Goal: Task Accomplishment & Management: Manage account settings

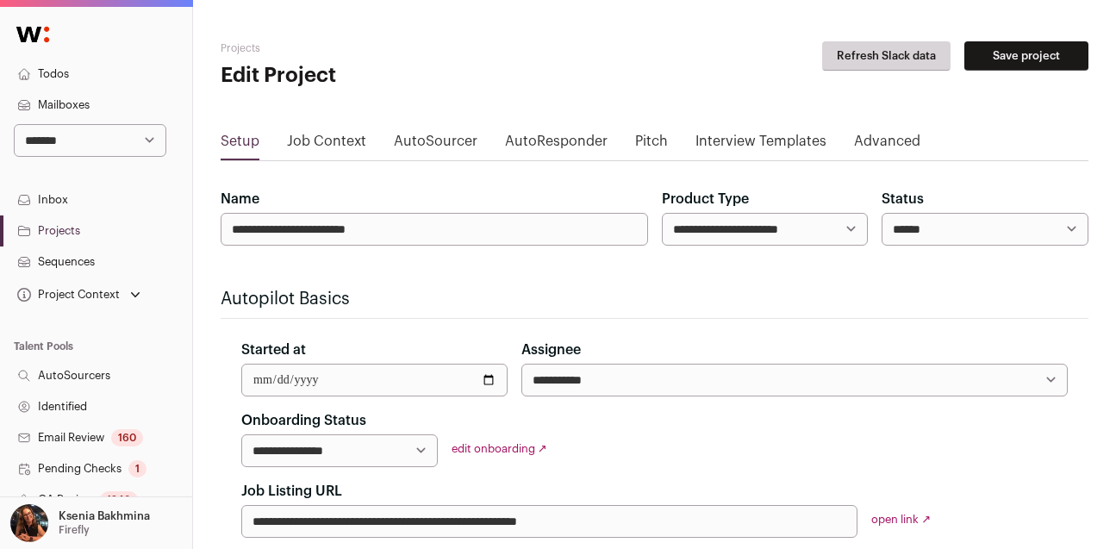
scroll to position [122, 0]
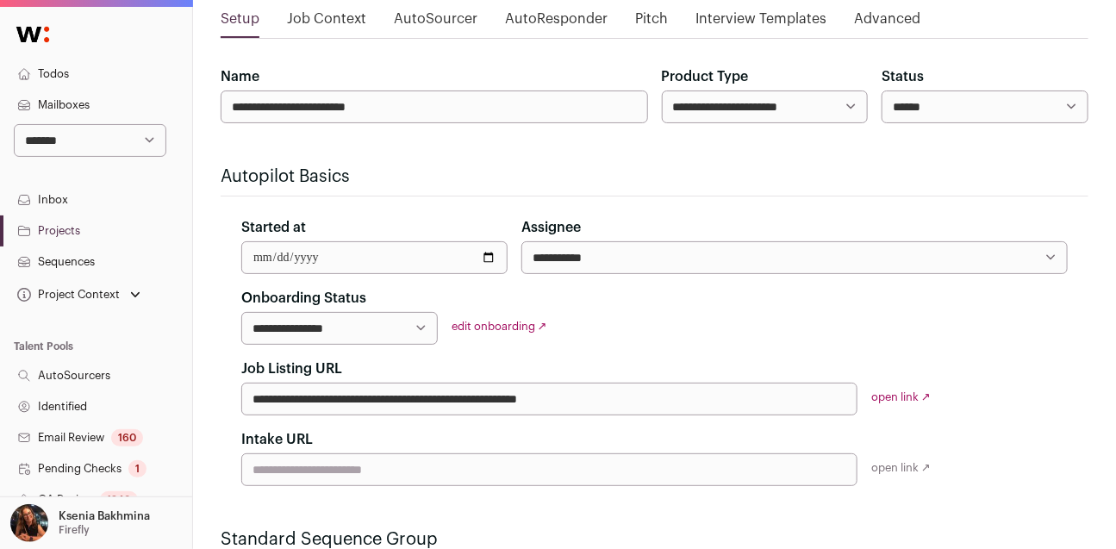
select select "*"
click at [14, 124] on select "**********" at bounding box center [90, 140] width 152 height 33
click at [65, 238] on link "Projects" at bounding box center [96, 230] width 192 height 31
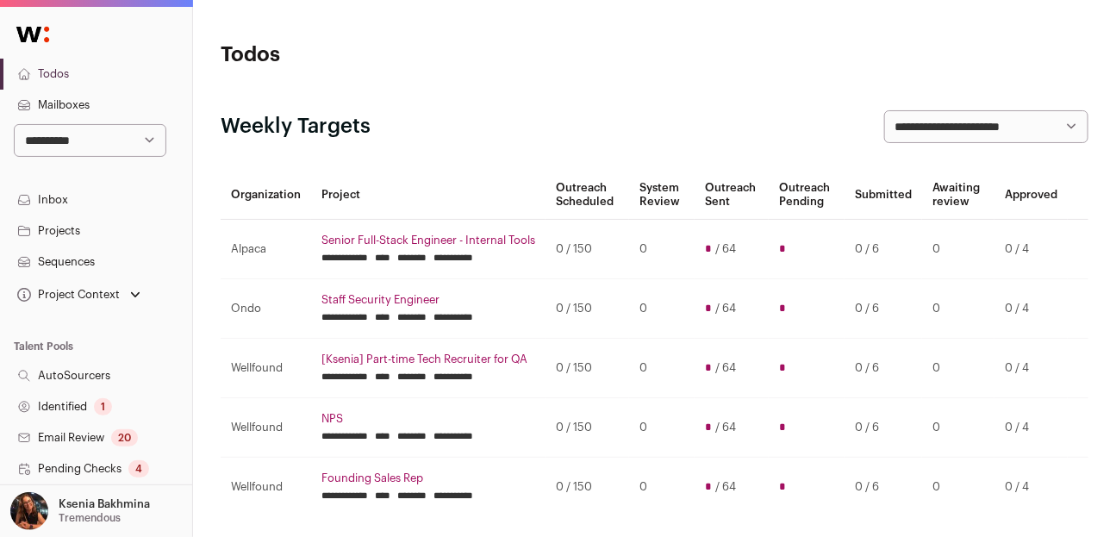
click at [90, 246] on link "Sequences" at bounding box center [96, 261] width 192 height 31
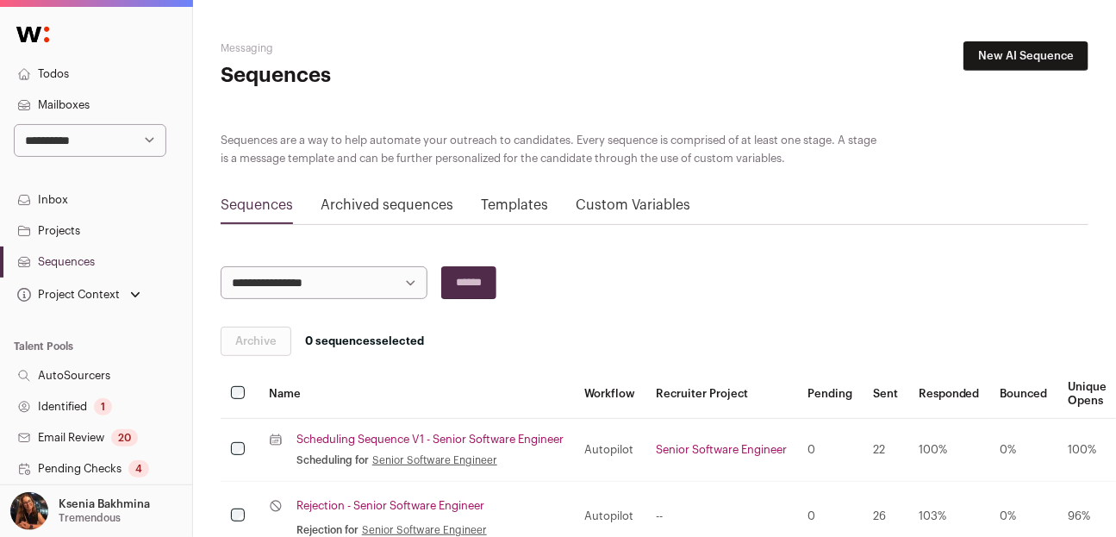
click at [76, 233] on link "Projects" at bounding box center [96, 230] width 192 height 31
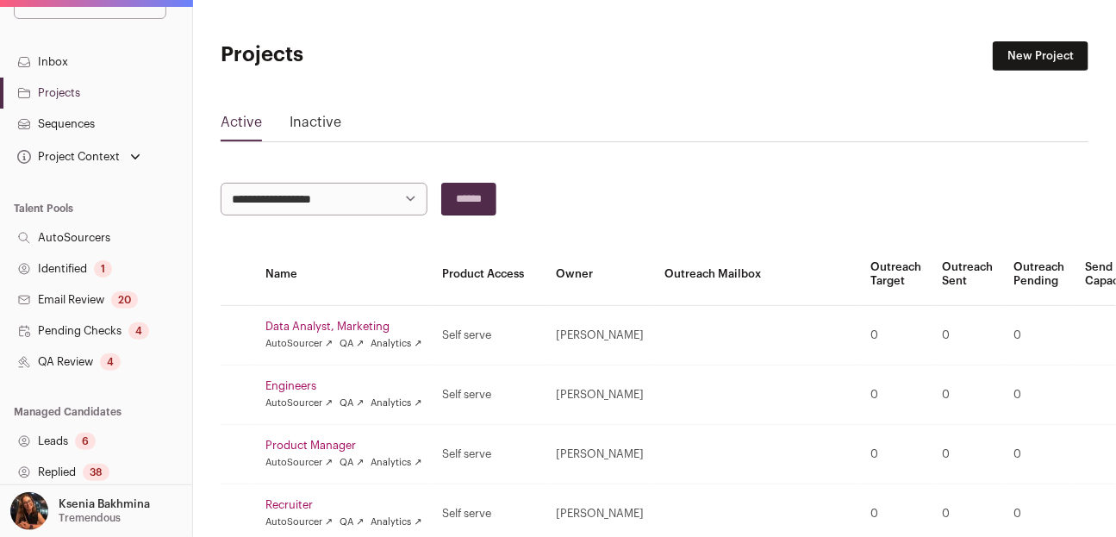
scroll to position [453, 0]
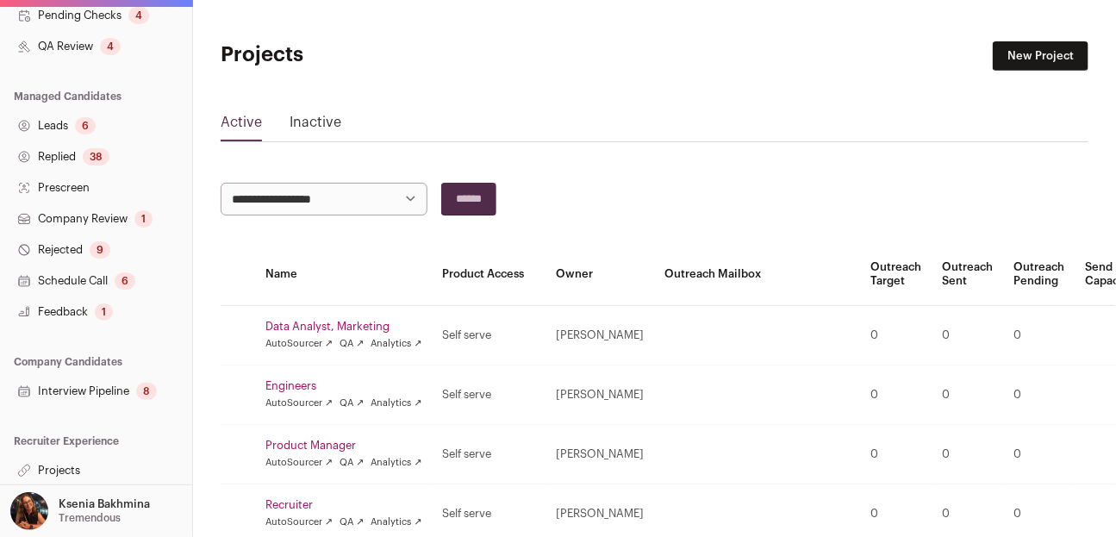
click at [83, 468] on link "Projects" at bounding box center [96, 470] width 192 height 31
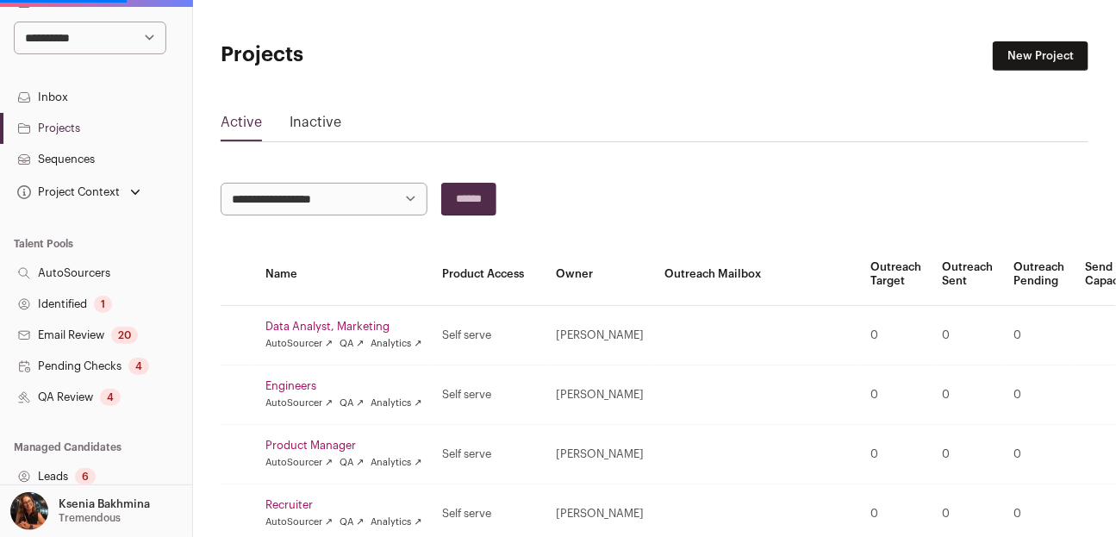
scroll to position [0, 0]
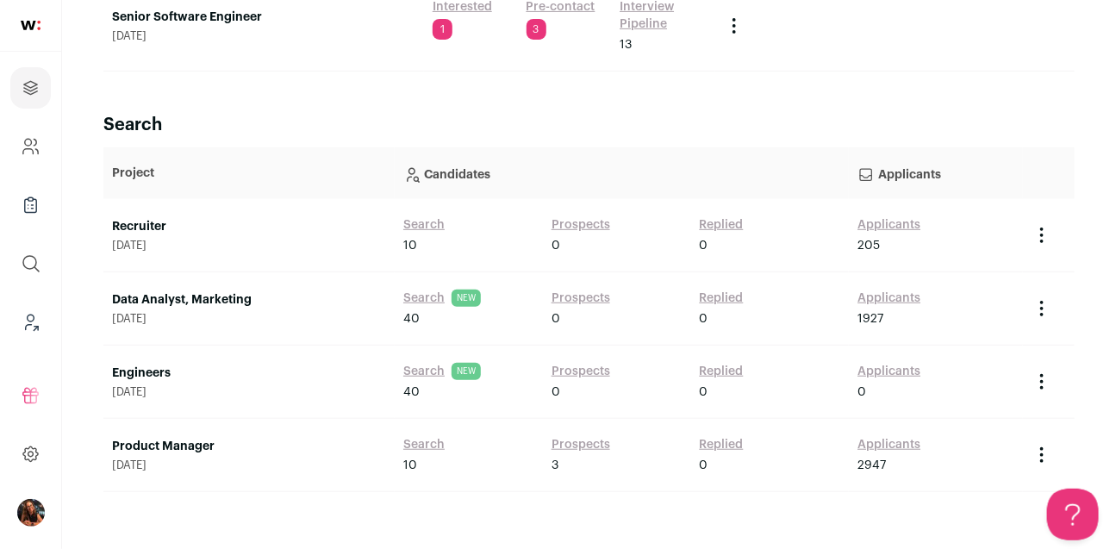
scroll to position [135, 0]
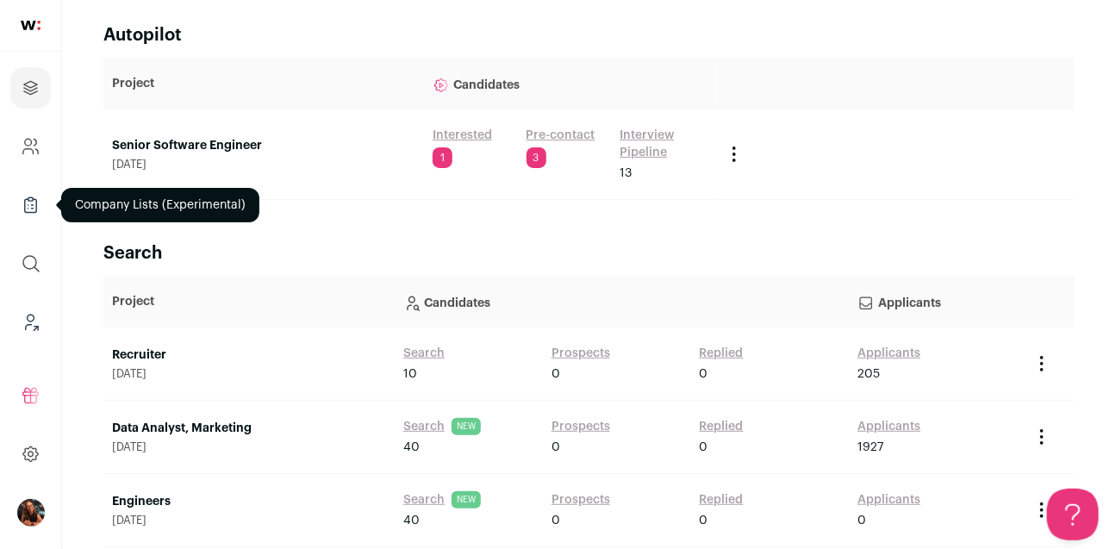
click at [31, 205] on icon "Company Lists" at bounding box center [31, 205] width 20 height 21
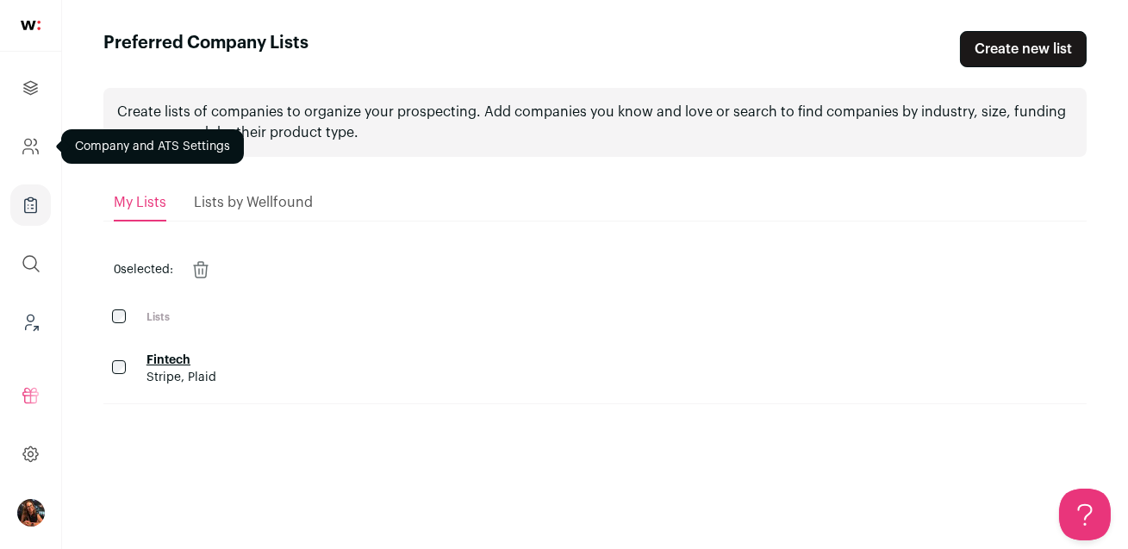
click at [21, 149] on icon "Company and ATS Settings" at bounding box center [31, 146] width 20 height 21
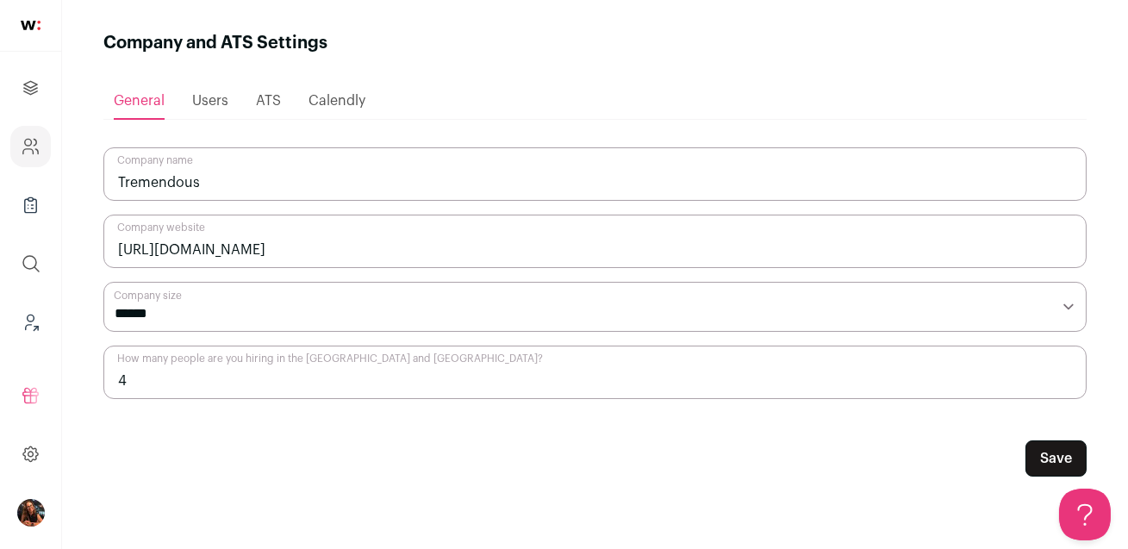
click at [261, 98] on span "ATS" at bounding box center [268, 101] width 25 height 14
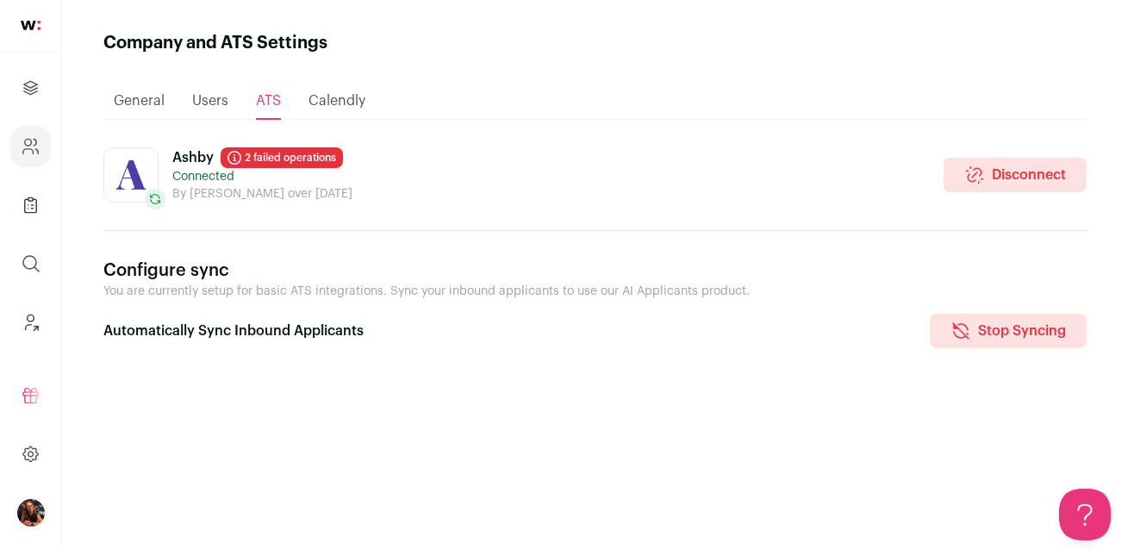
click at [273, 151] on link "2 failed operations" at bounding box center [282, 157] width 122 height 21
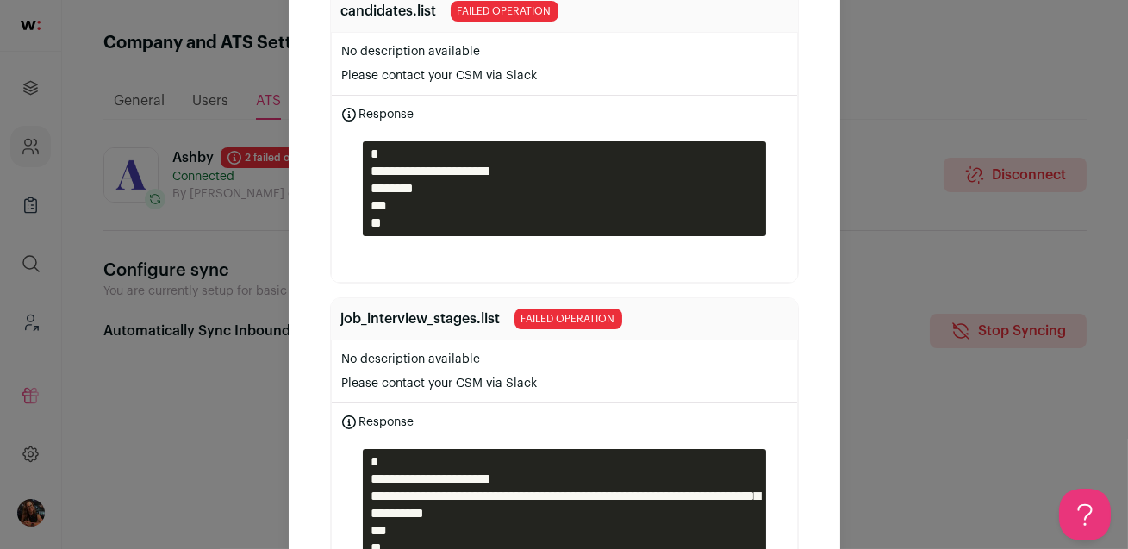
click at [892, 152] on div "**********" at bounding box center [564, 274] width 1128 height 549
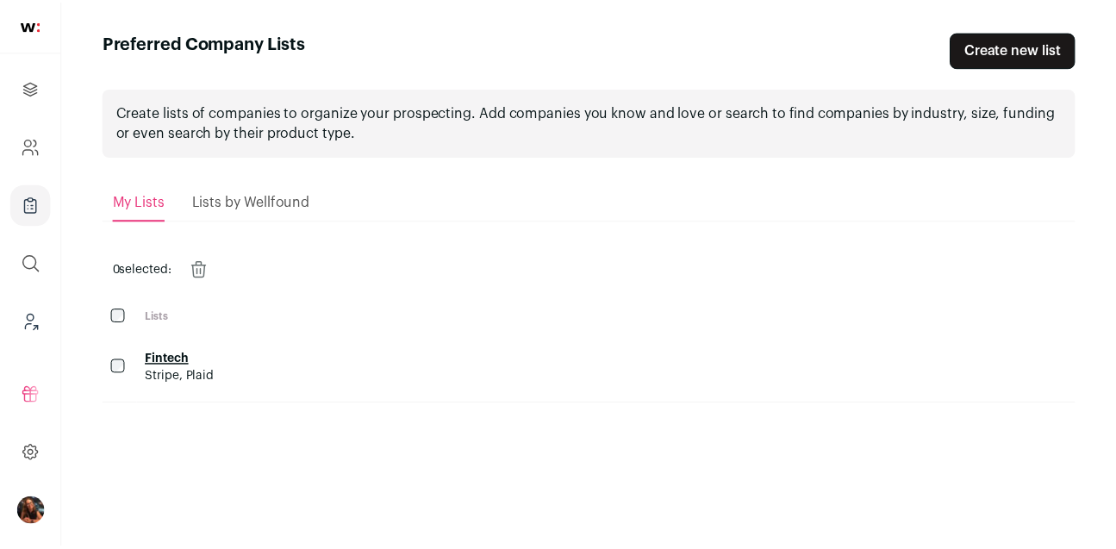
scroll to position [135, 0]
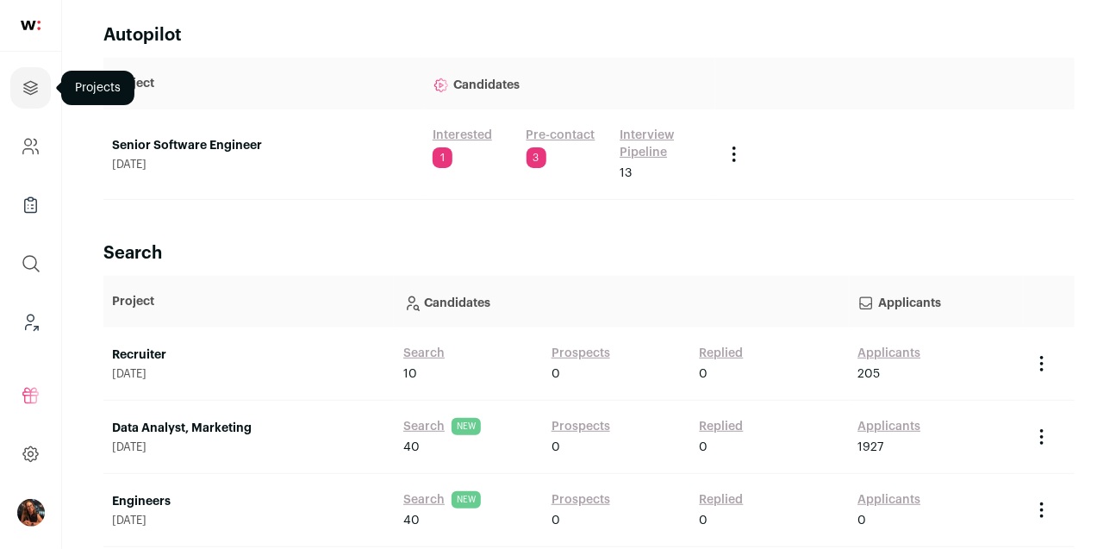
click at [28, 93] on icon "Projects" at bounding box center [30, 87] width 13 height 13
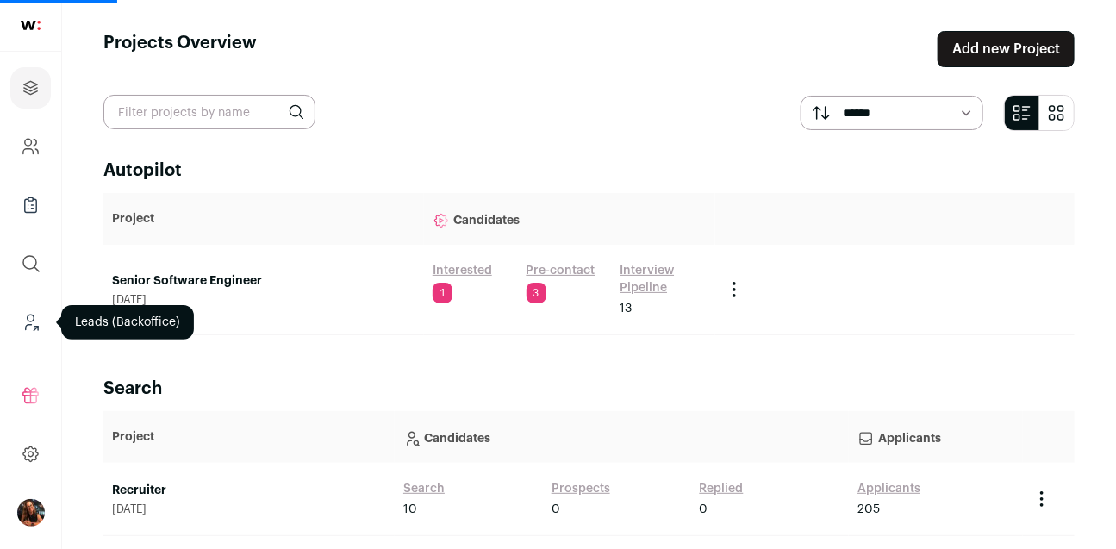
click at [21, 326] on icon "Leads (Backoffice)" at bounding box center [31, 322] width 20 height 21
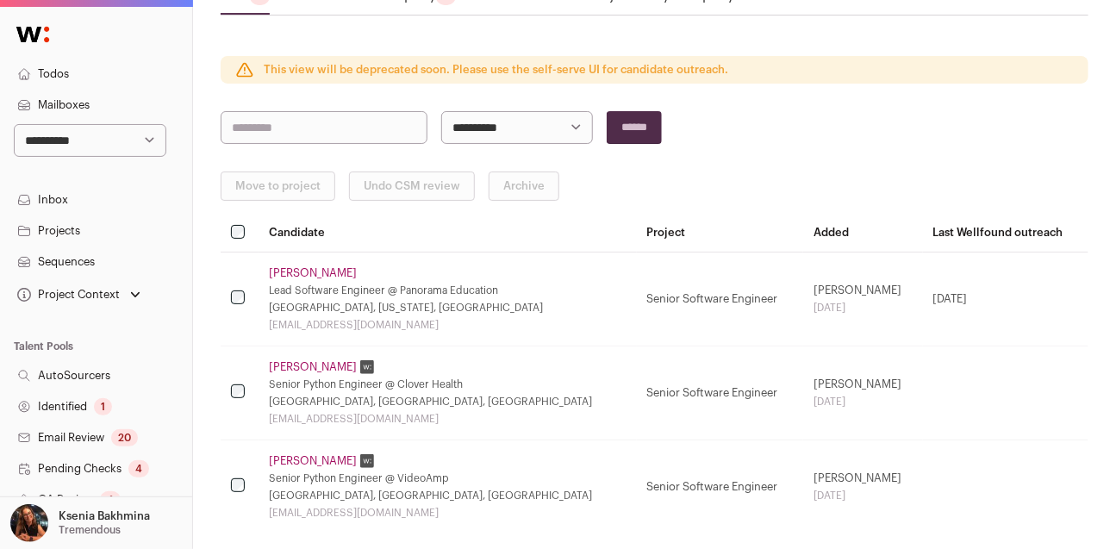
scroll to position [225, 0]
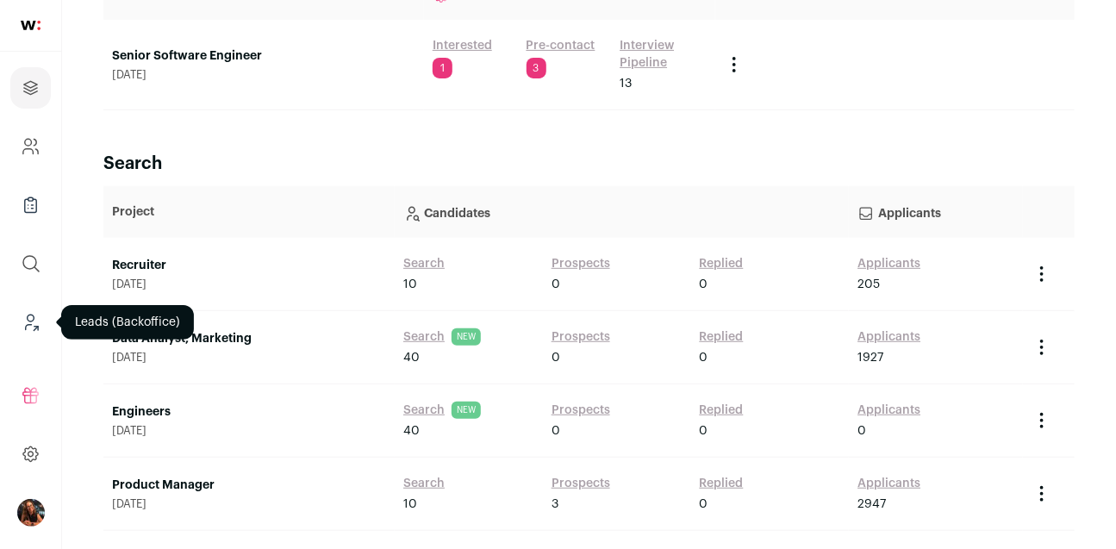
click at [30, 315] on icon "Leads (Backoffice)" at bounding box center [31, 322] width 20 height 21
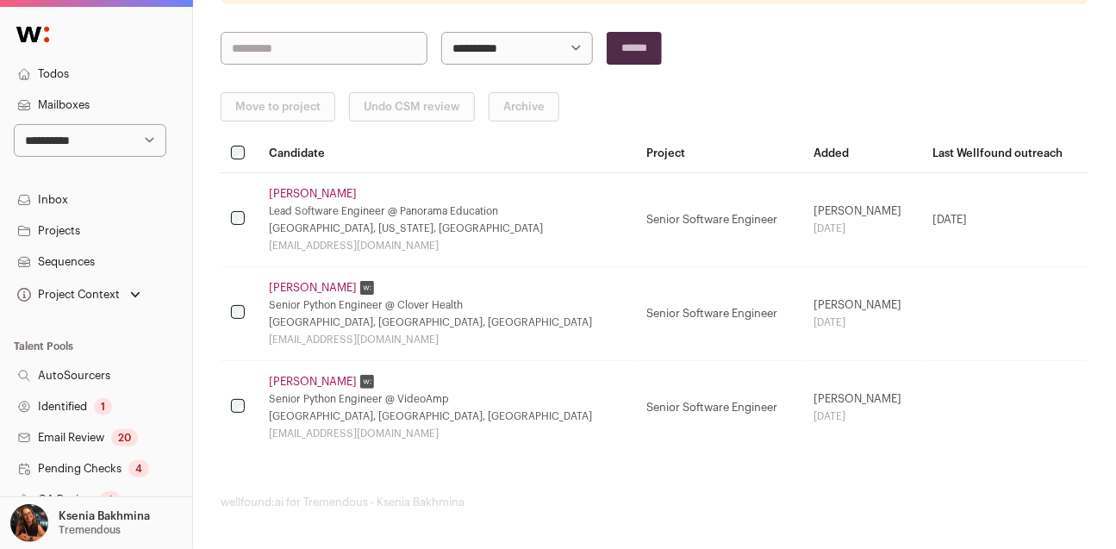
click at [83, 231] on link "Projects" at bounding box center [96, 230] width 192 height 31
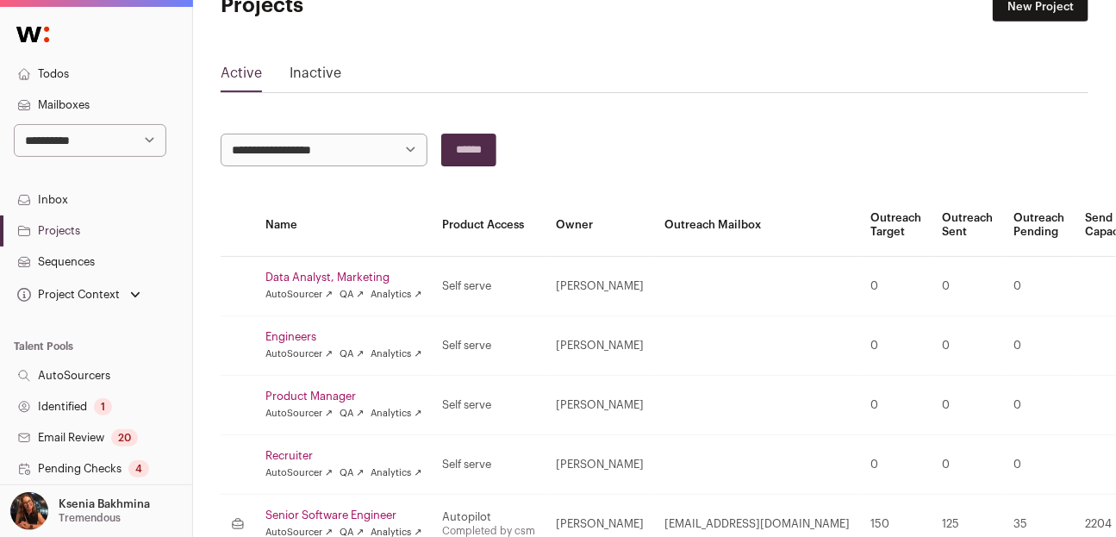
scroll to position [142, 0]
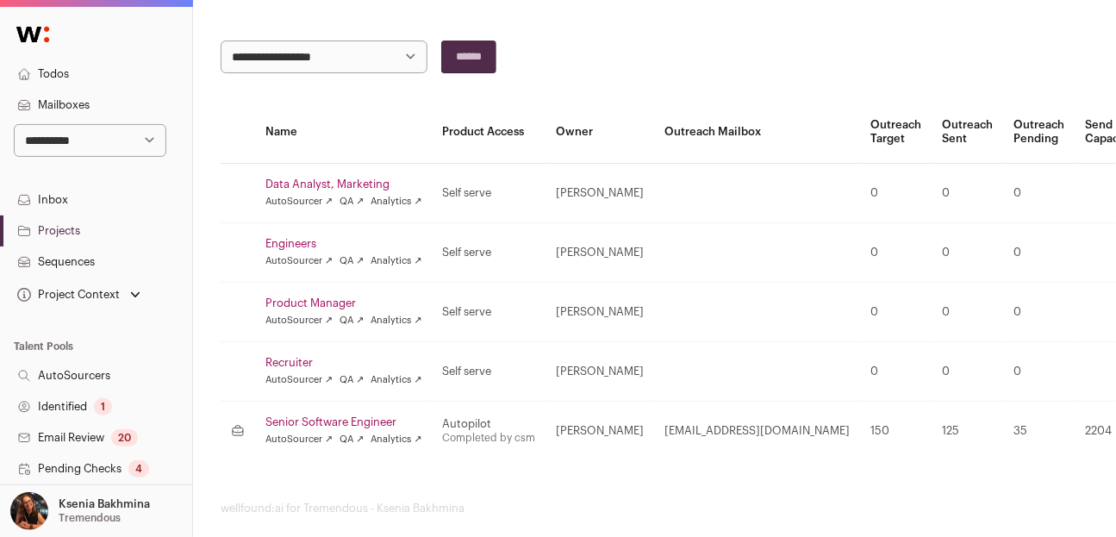
click at [333, 432] on div "AutoSourcer ↗ QA ↗ Analytics ↗" at bounding box center [343, 439] width 157 height 14
click at [331, 425] on link "Senior Software Engineer" at bounding box center [343, 422] width 157 height 14
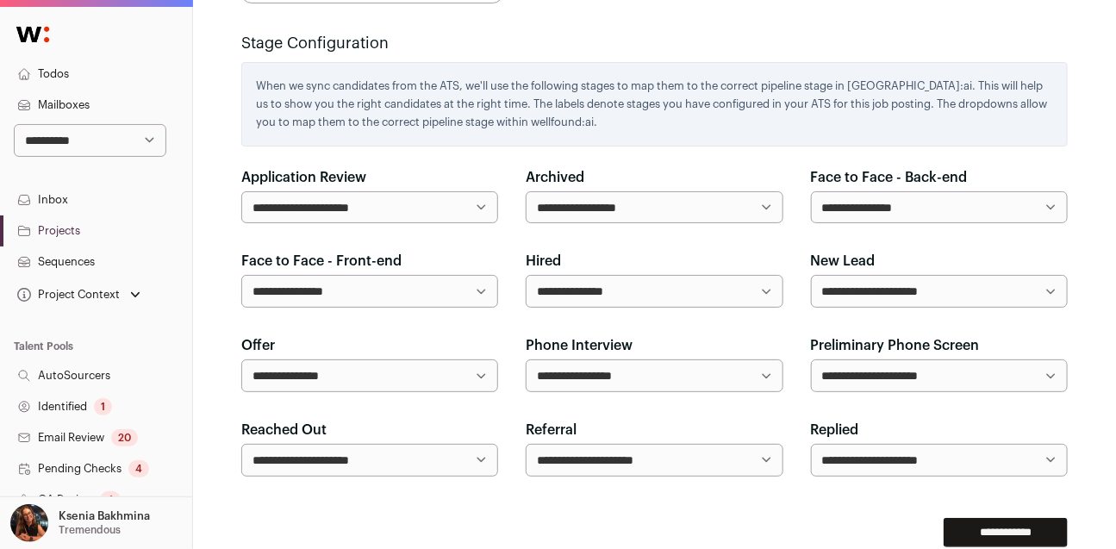
scroll to position [1284, 0]
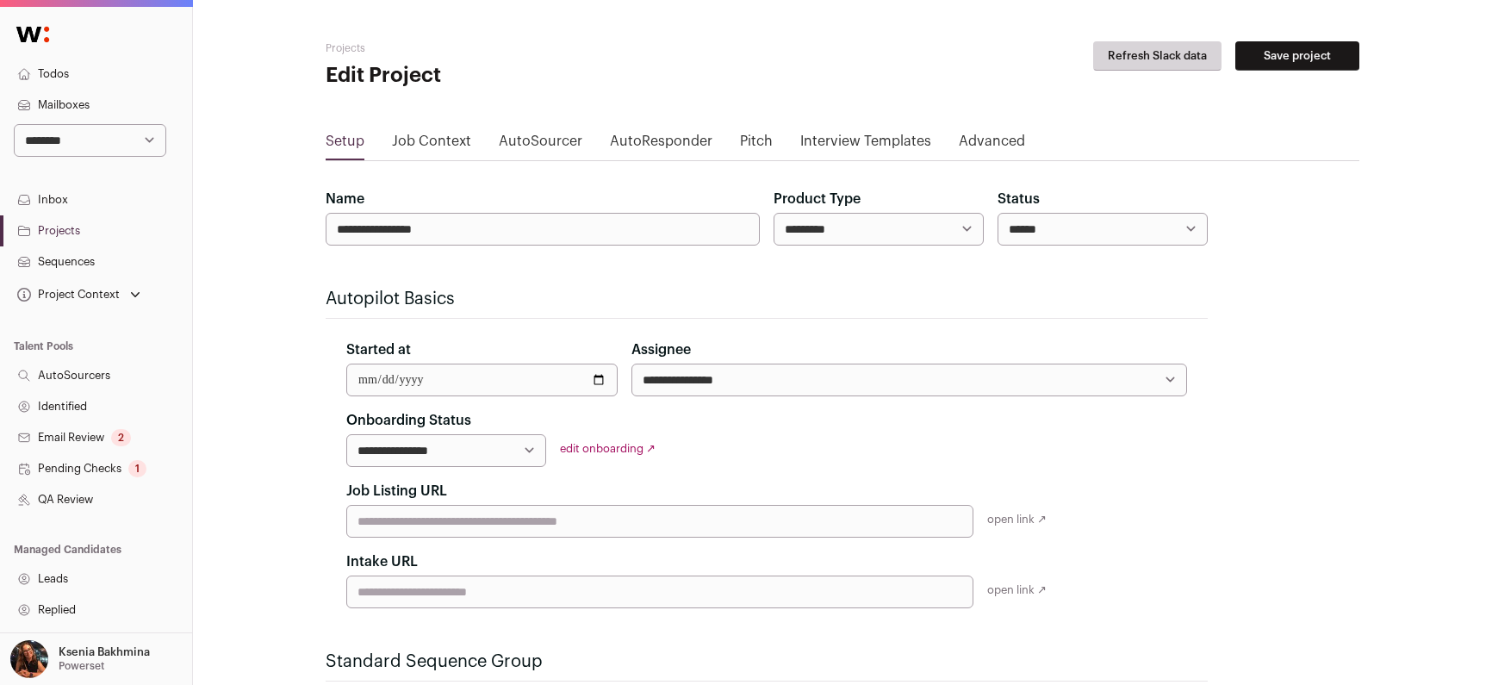
scroll to position [613, 0]
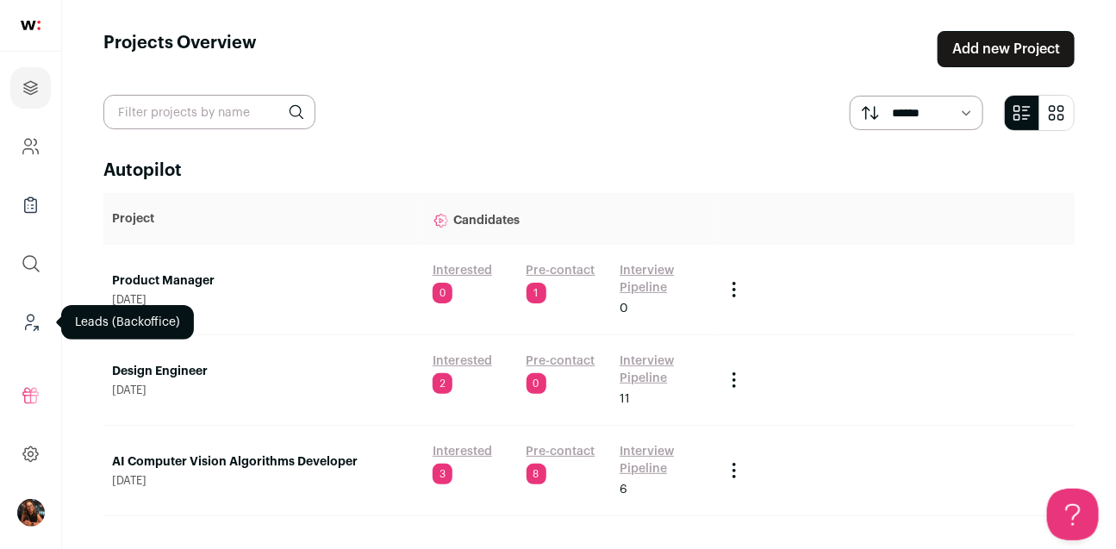
click at [35, 320] on icon "Leads (Backoffice)" at bounding box center [31, 322] width 20 height 21
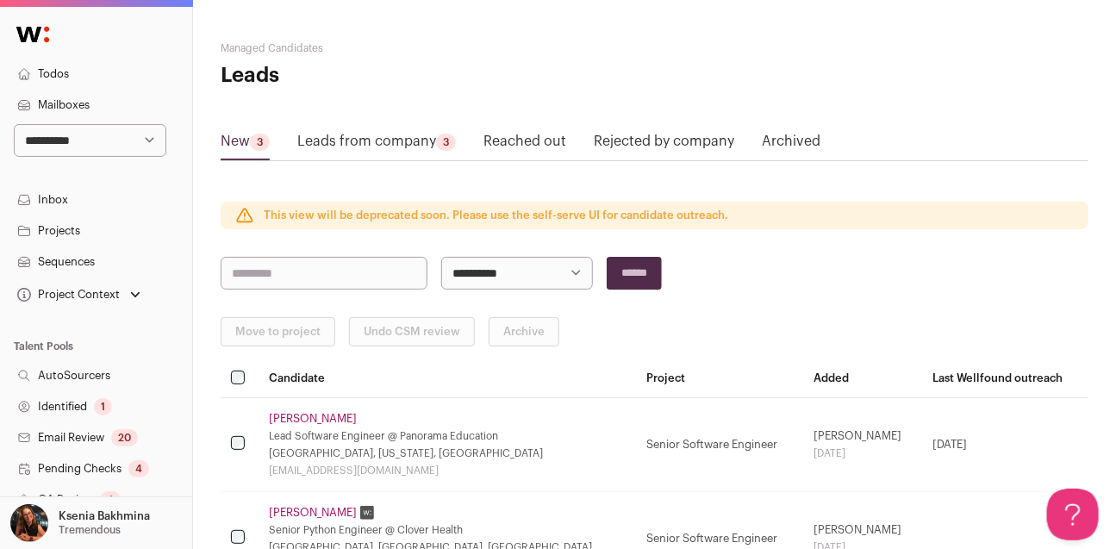
click at [70, 134] on select "**********" at bounding box center [90, 140] width 152 height 33
select select "*****"
click at [14, 124] on select "**********" at bounding box center [90, 140] width 152 height 33
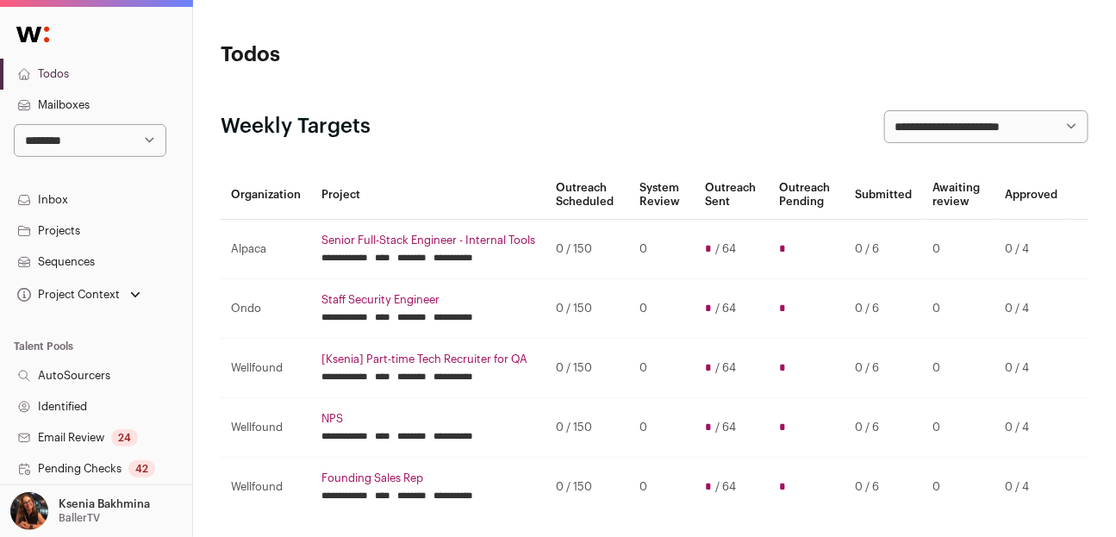
scroll to position [453, 0]
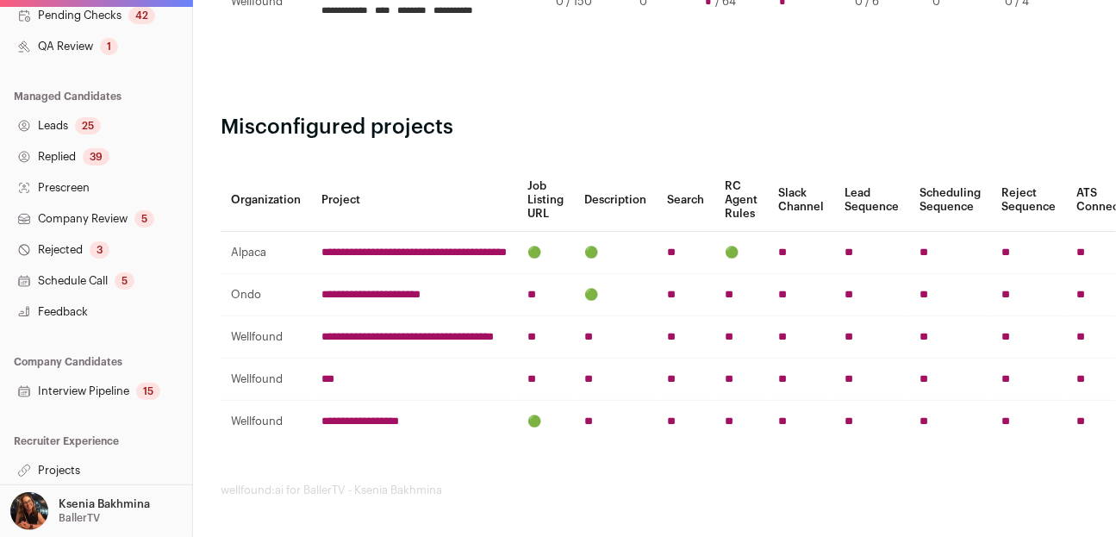
click at [65, 463] on link "Projects" at bounding box center [96, 470] width 192 height 31
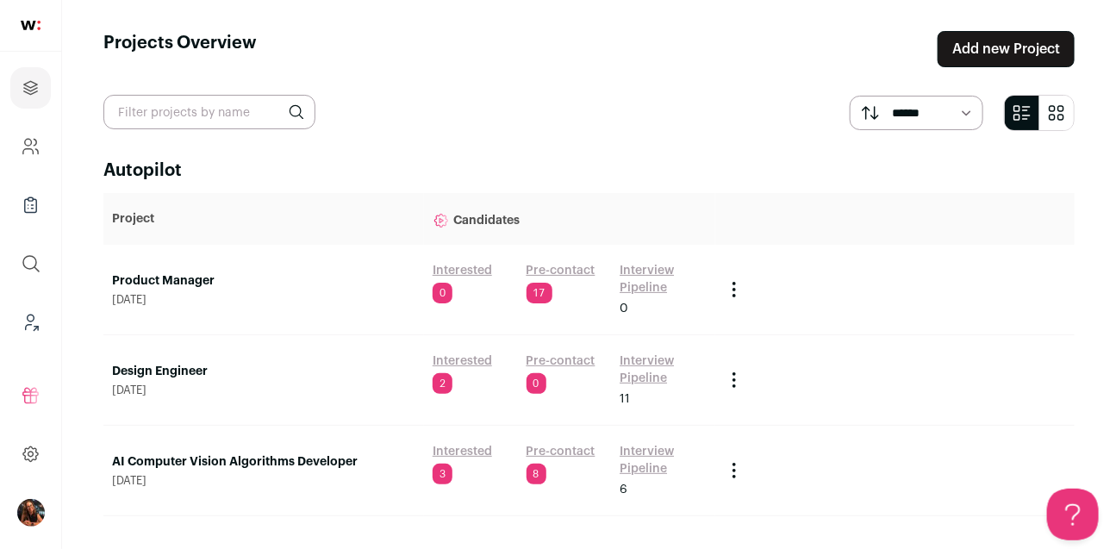
click at [230, 458] on link "AI Computer Vision Algorithms Developer" at bounding box center [263, 461] width 303 height 17
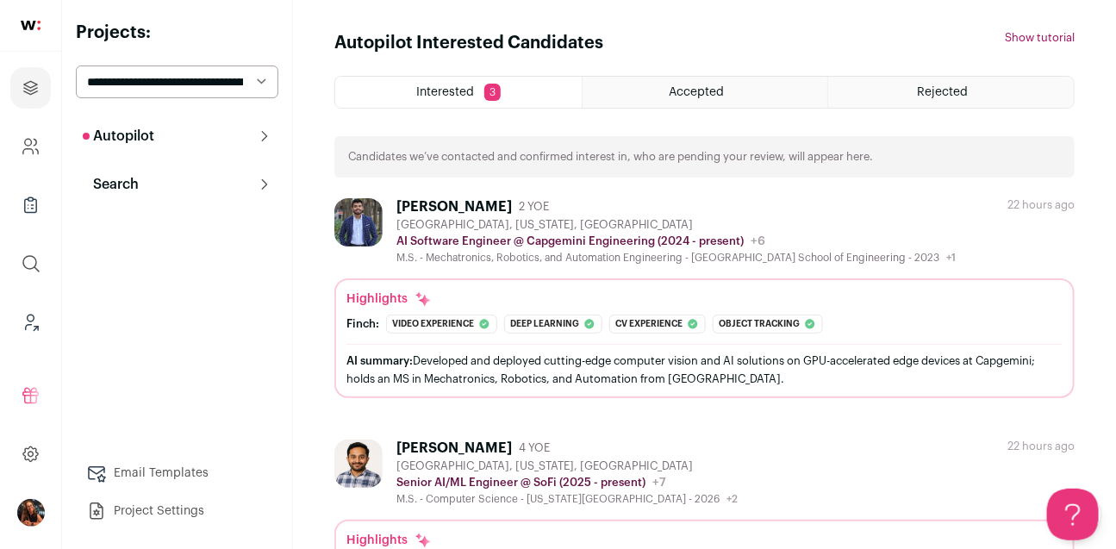
click at [906, 84] on div "Rejected" at bounding box center [951, 92] width 246 height 31
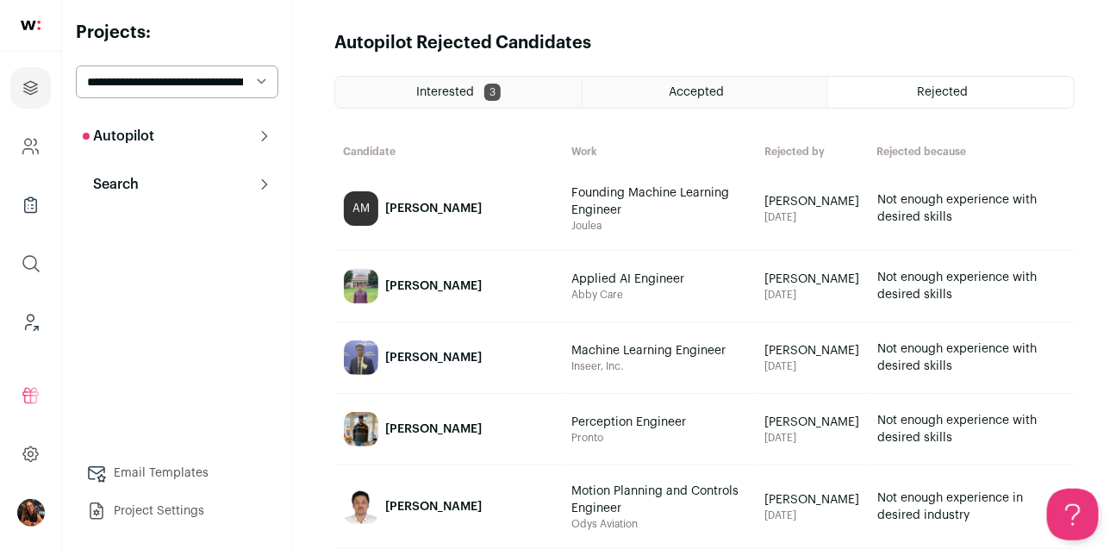
click at [411, 206] on div "[PERSON_NAME]" at bounding box center [433, 208] width 96 height 17
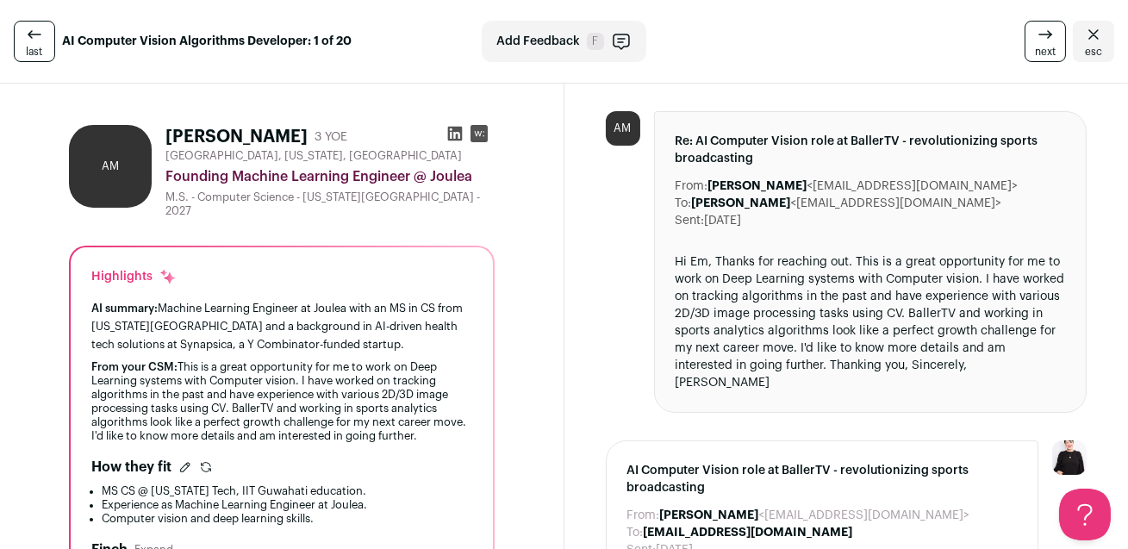
scroll to position [300, 0]
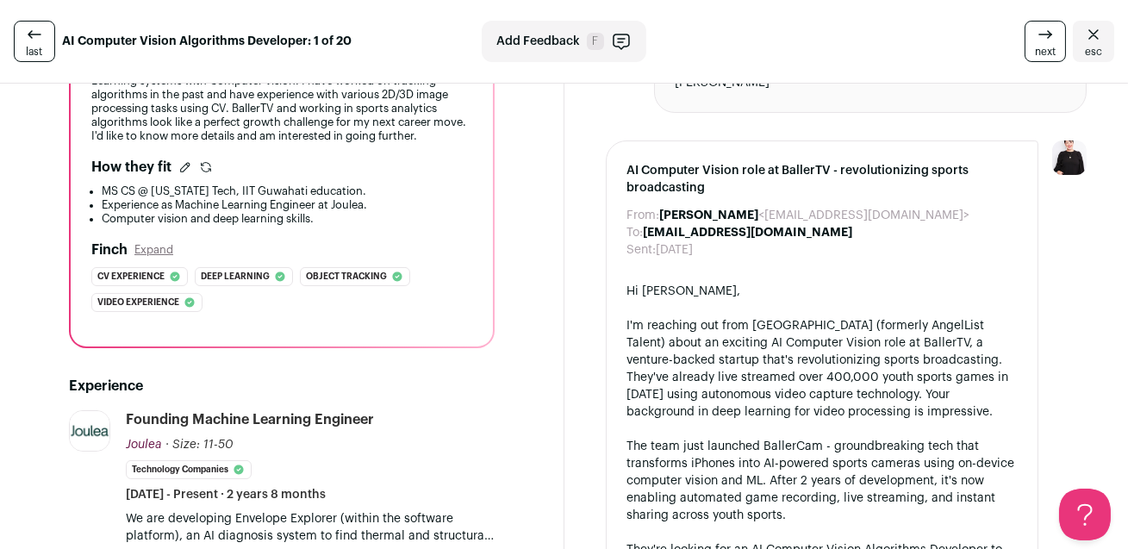
click at [1088, 33] on icon "Close" at bounding box center [1093, 33] width 10 height 9
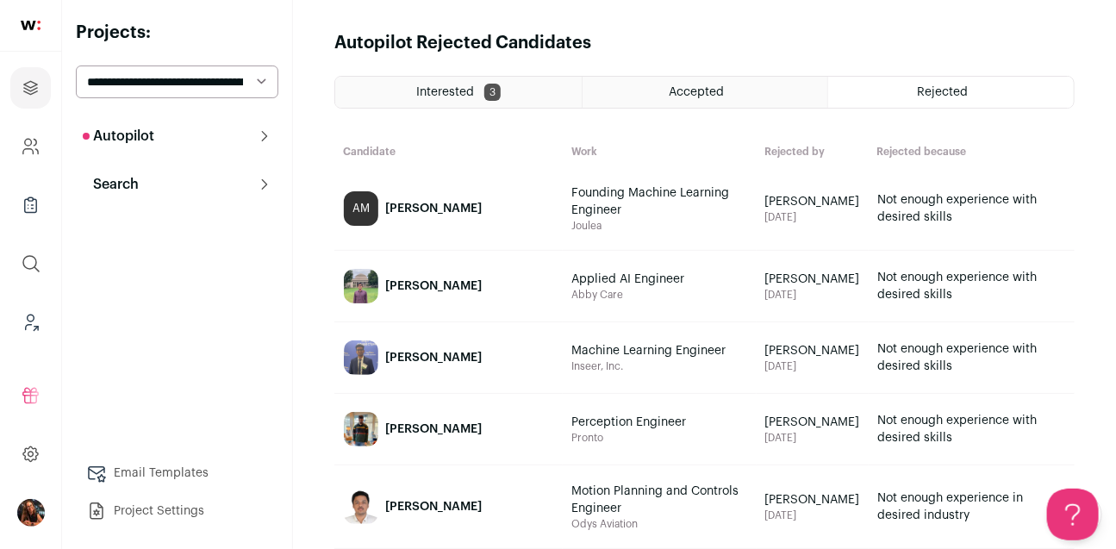
click at [397, 200] on div "[PERSON_NAME]" at bounding box center [433, 208] width 96 height 17
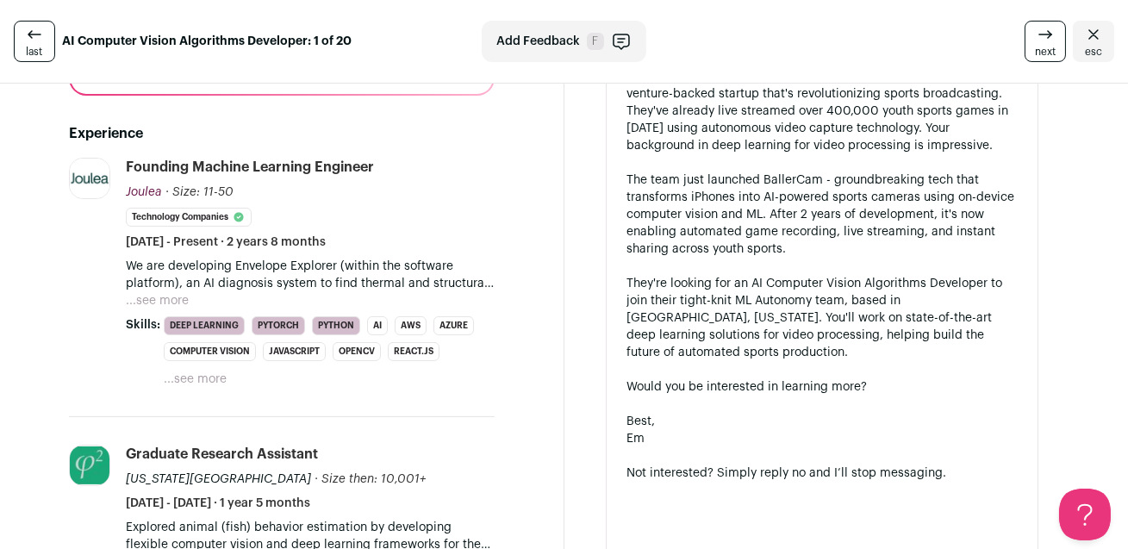
scroll to position [571, 0]
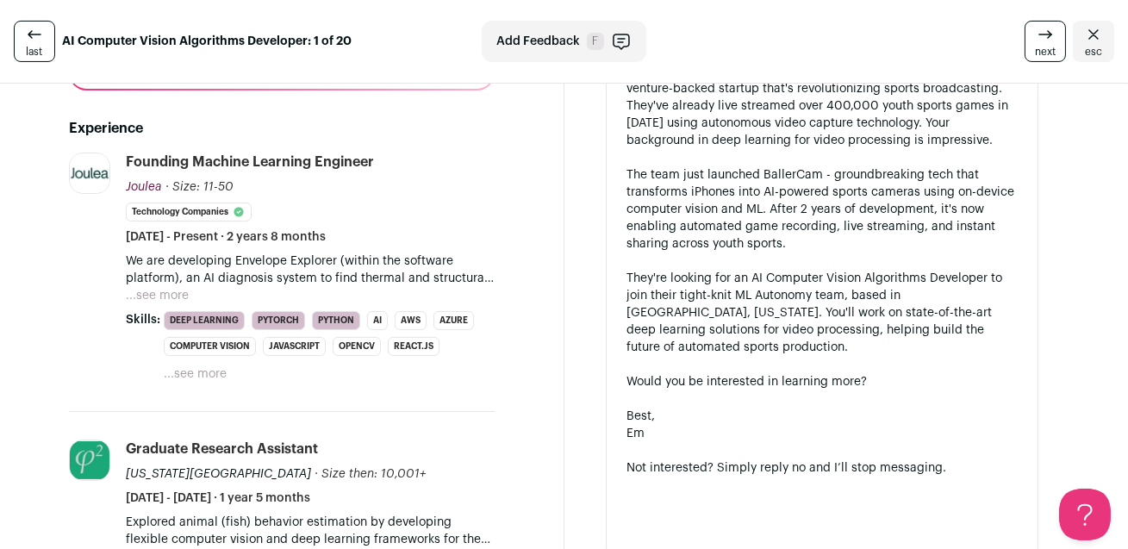
click at [193, 284] on p "We are developing Envelope Explorer (within the software platform), an AI diagn…" at bounding box center [310, 269] width 369 height 34
click at [161, 287] on button "...see more" at bounding box center [157, 295] width 63 height 17
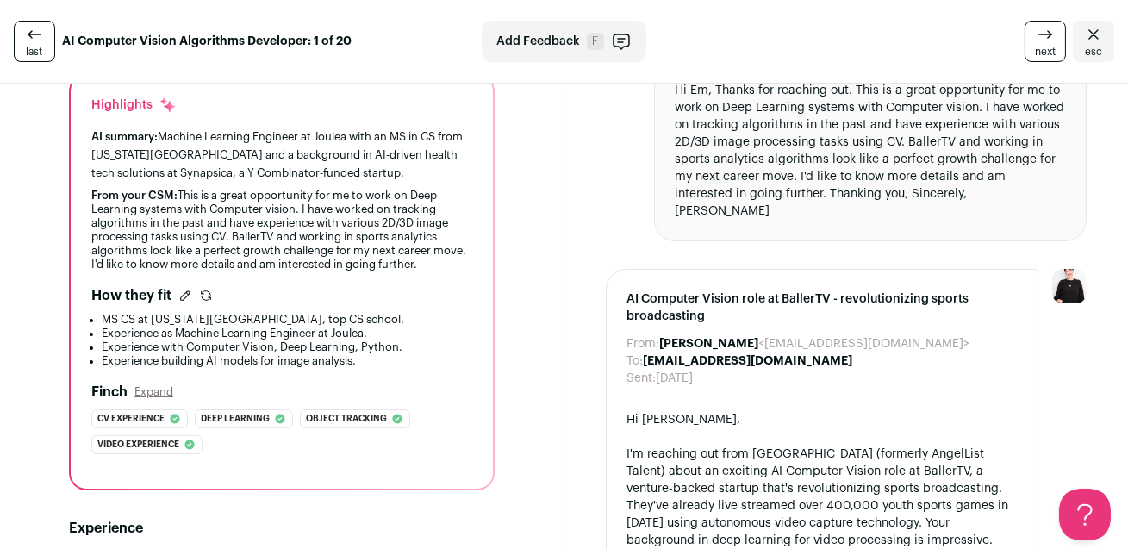
scroll to position [0, 0]
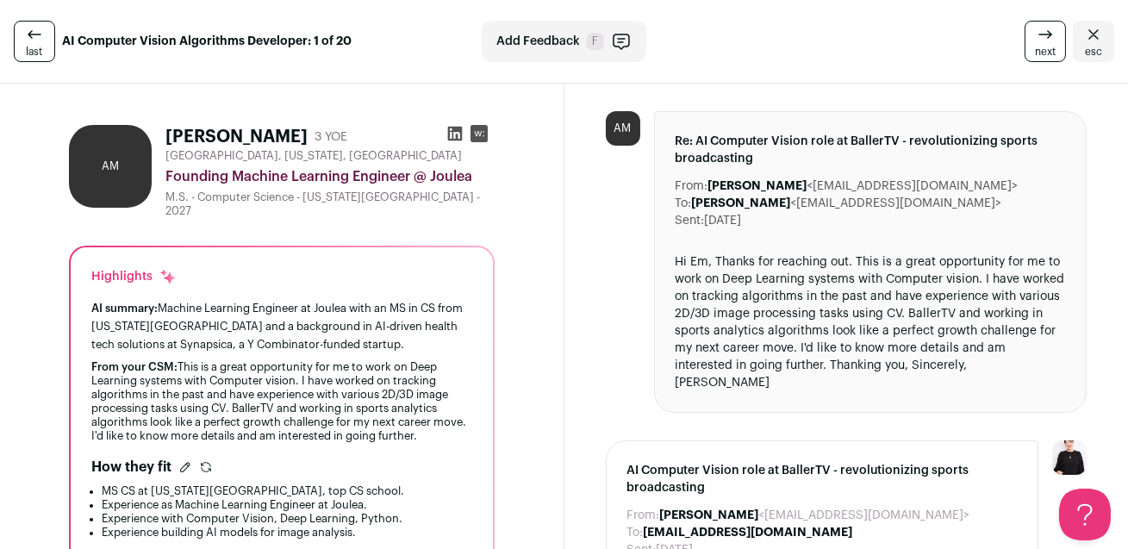
click at [1083, 35] on icon "Close" at bounding box center [1093, 34] width 21 height 21
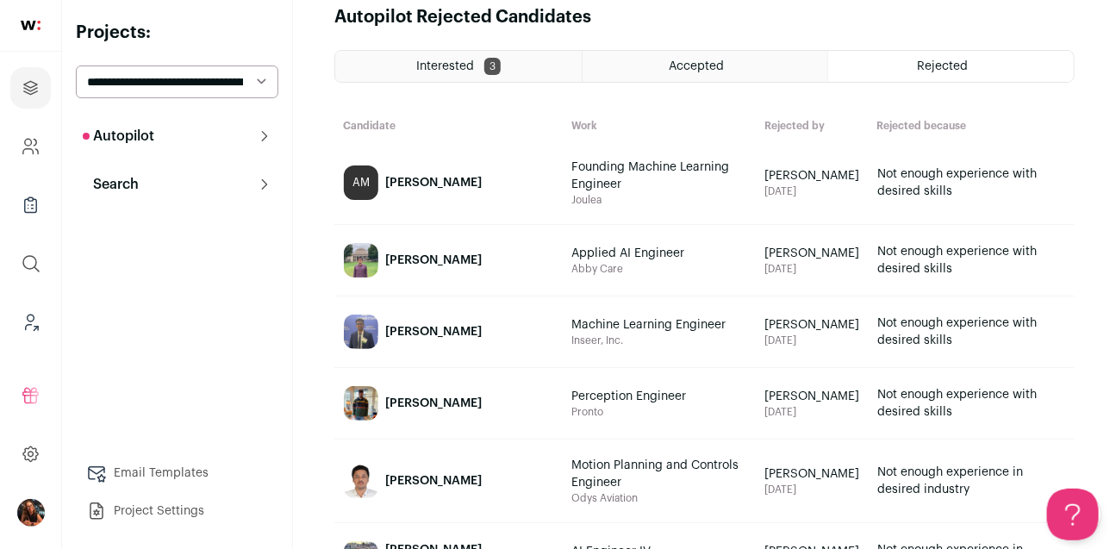
scroll to position [53, 0]
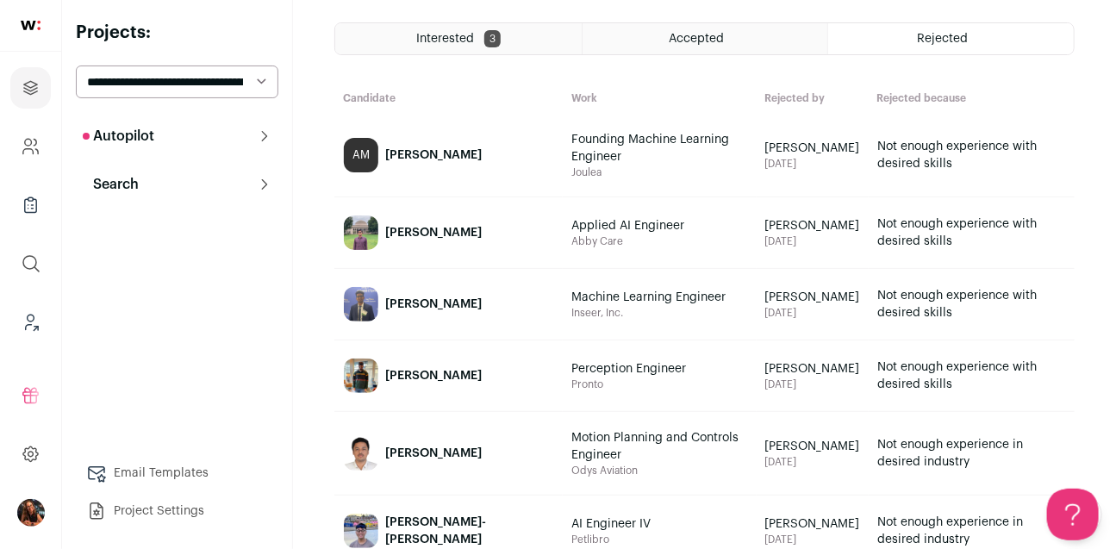
click at [406, 241] on div "[PERSON_NAME]" at bounding box center [433, 232] width 96 height 17
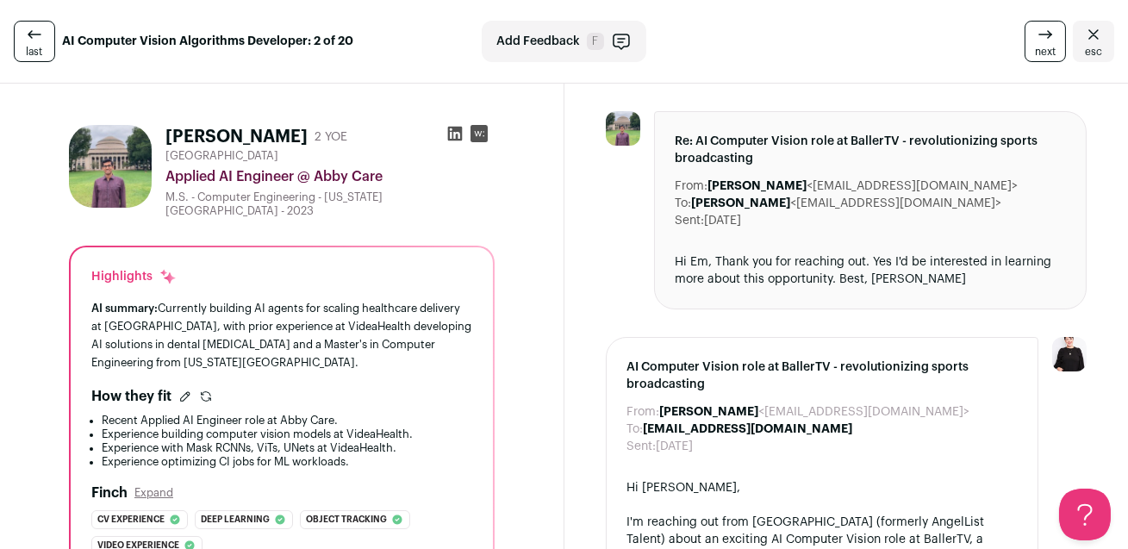
click at [1083, 34] on icon "Close" at bounding box center [1093, 34] width 21 height 21
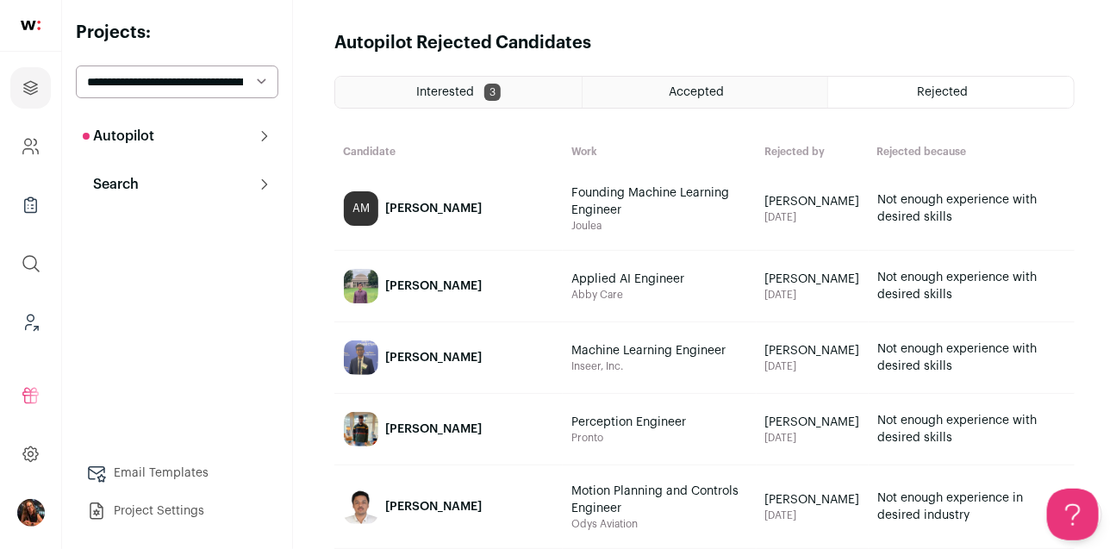
click at [438, 366] on div "[PERSON_NAME]" at bounding box center [433, 357] width 96 height 17
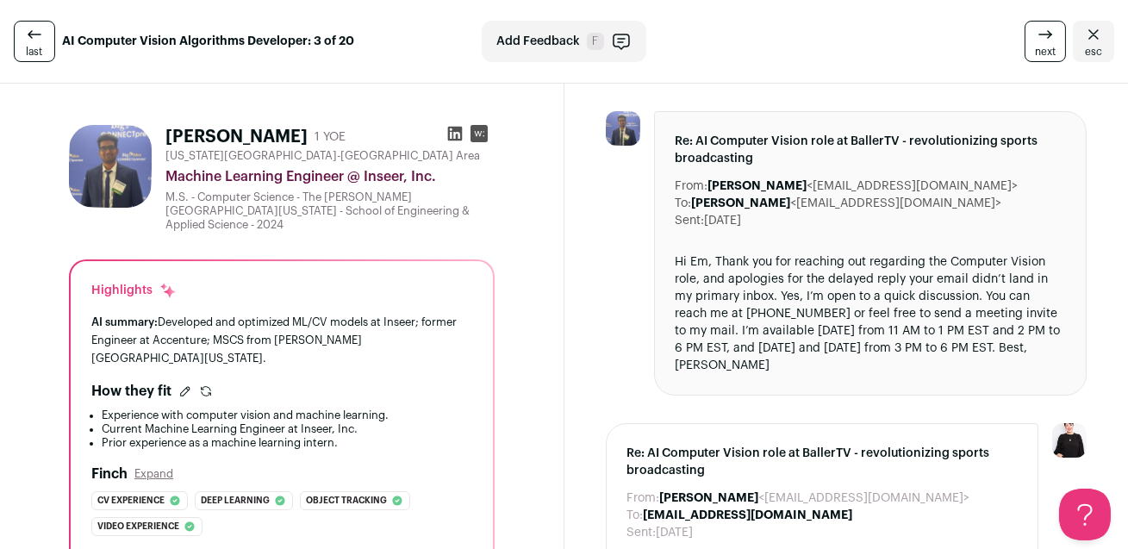
click at [1087, 32] on icon "Close" at bounding box center [1093, 34] width 21 height 21
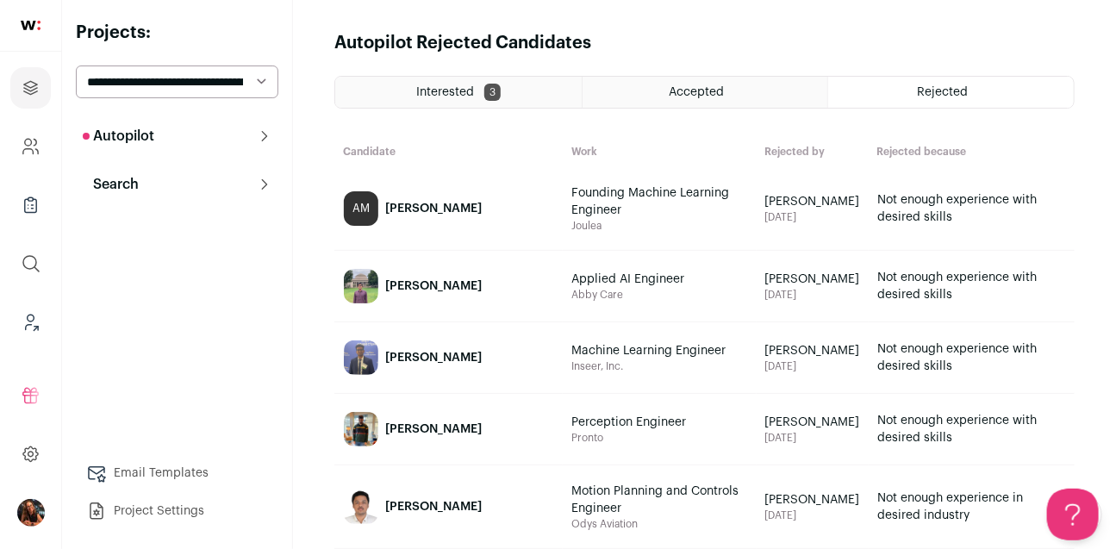
click at [164, 134] on button "Autopilot" at bounding box center [177, 136] width 202 height 34
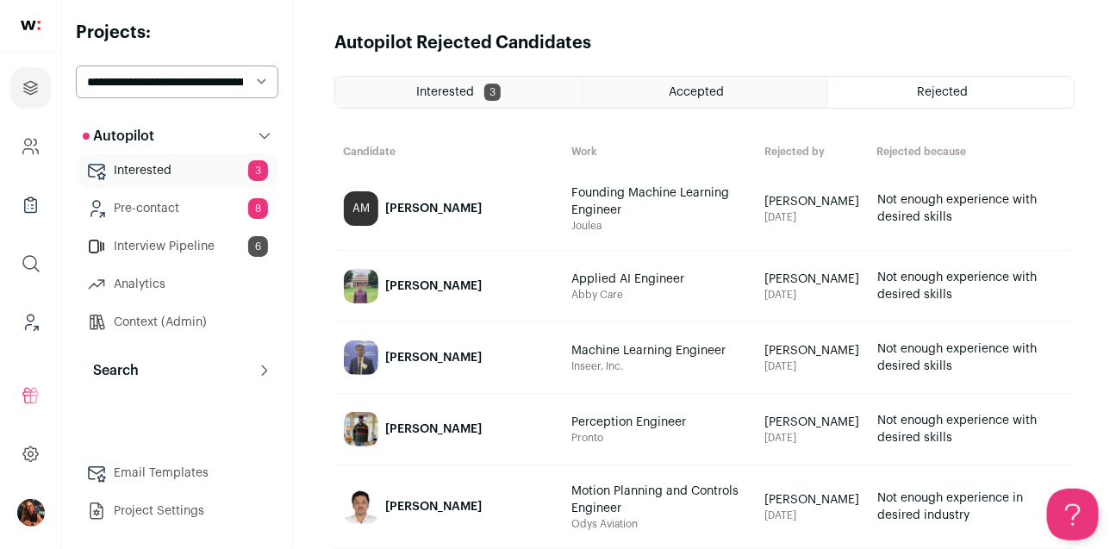
click at [151, 171] on link "Interested 3" at bounding box center [177, 170] width 202 height 34
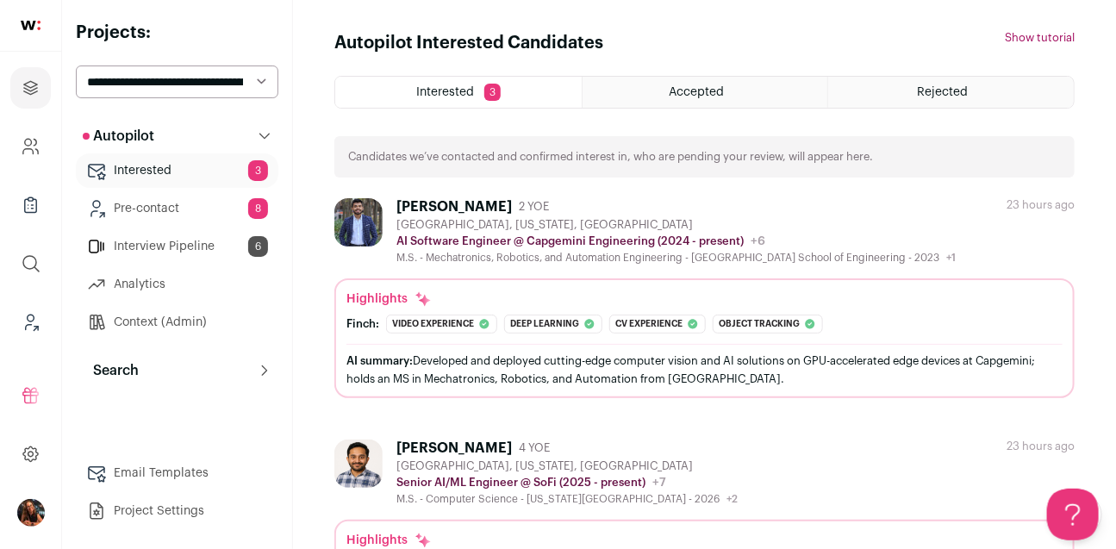
click at [198, 237] on link "Interview Pipeline 6" at bounding box center [177, 246] width 202 height 34
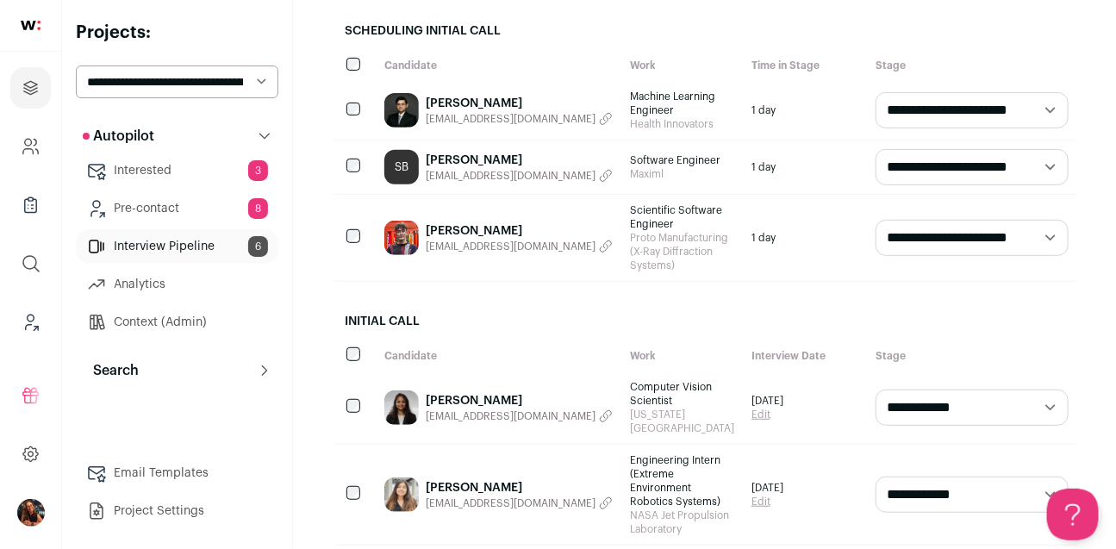
scroll to position [211, 0]
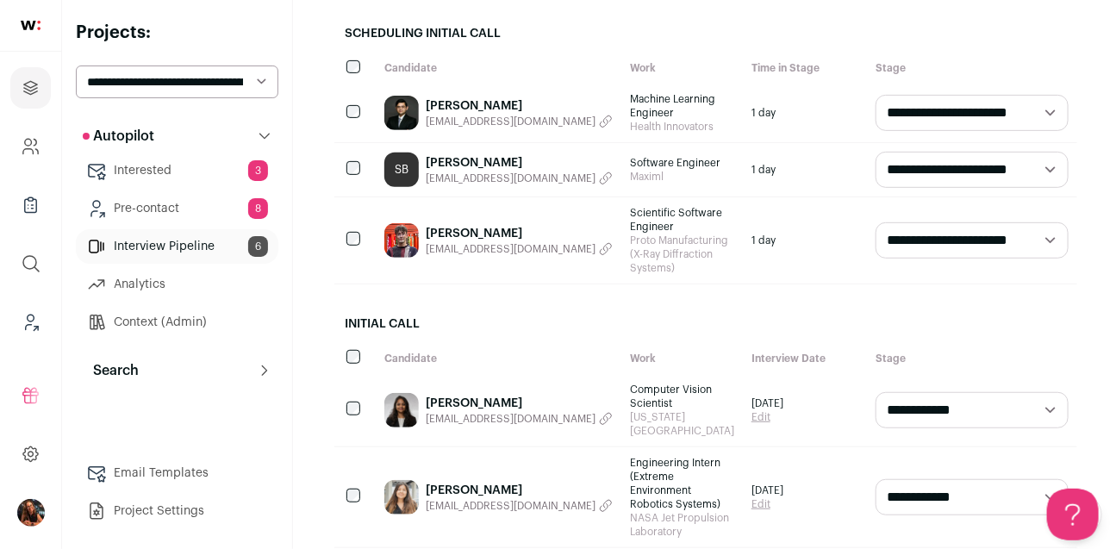
click at [481, 395] on link "Harshitha Challa" at bounding box center [519, 403] width 187 height 17
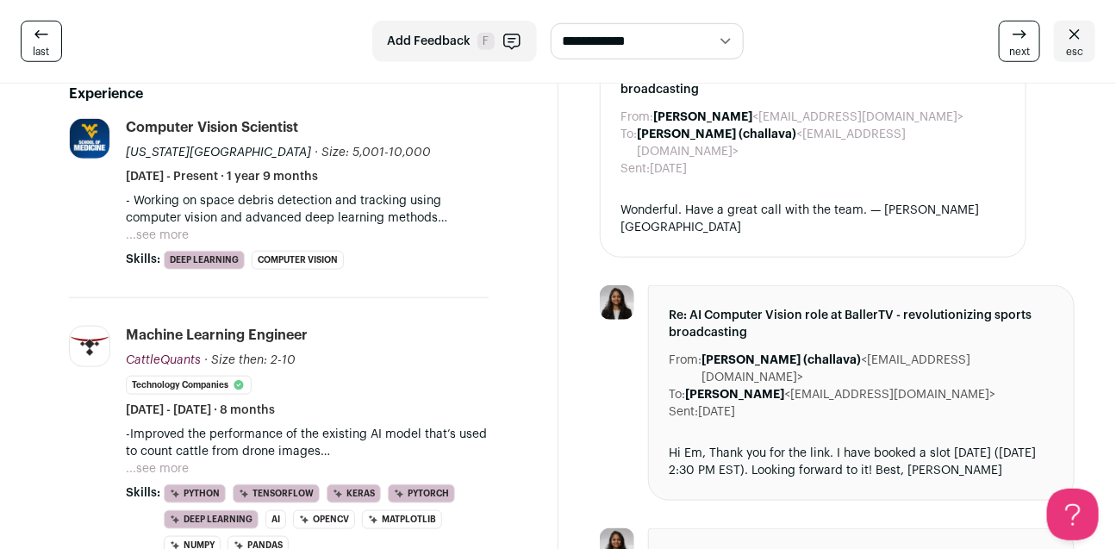
scroll to position [516, 0]
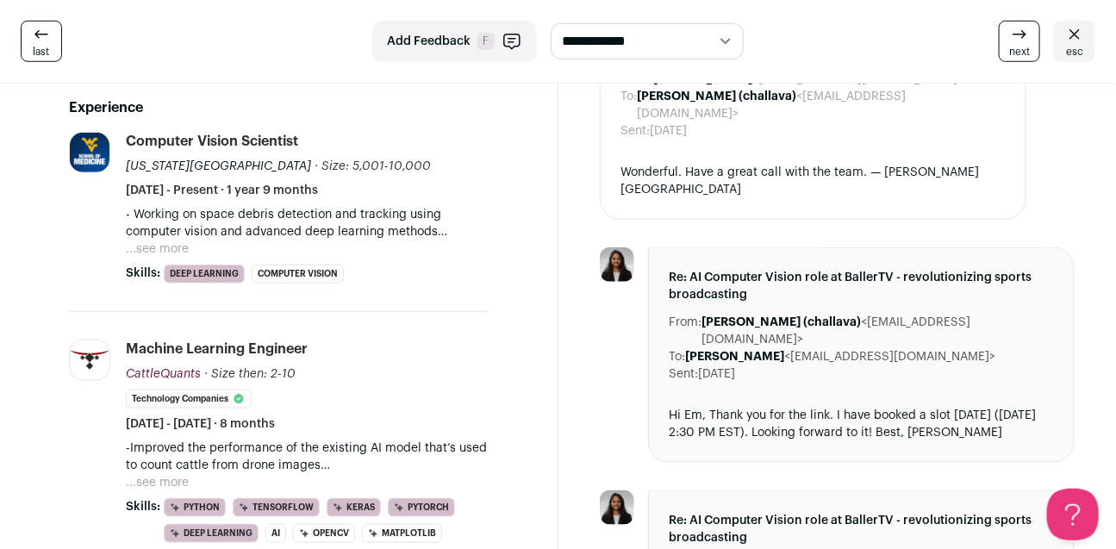
click at [177, 240] on button "...see more" at bounding box center [157, 248] width 63 height 17
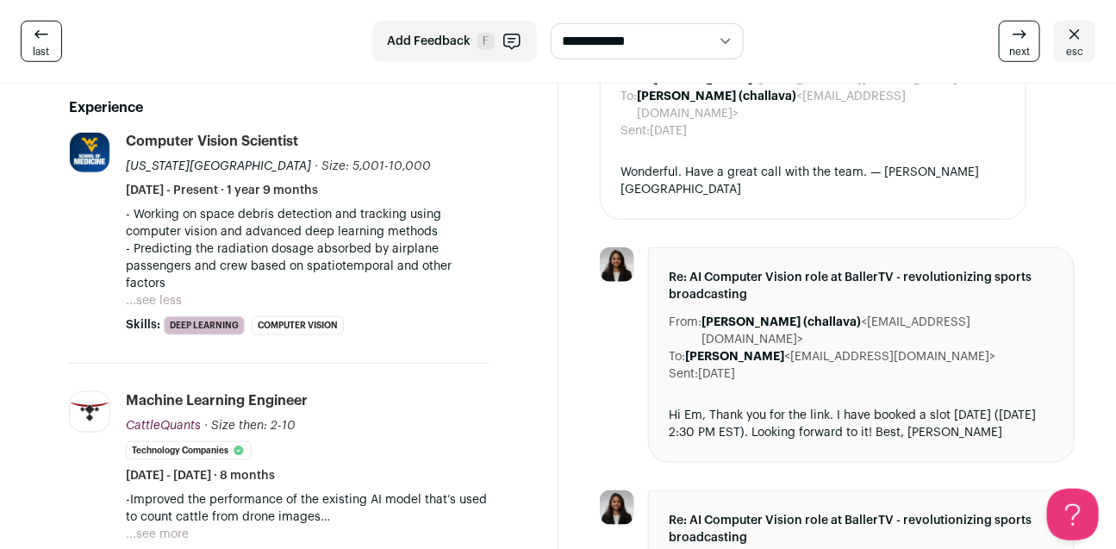
click at [1072, 34] on icon at bounding box center [1074, 34] width 21 height 21
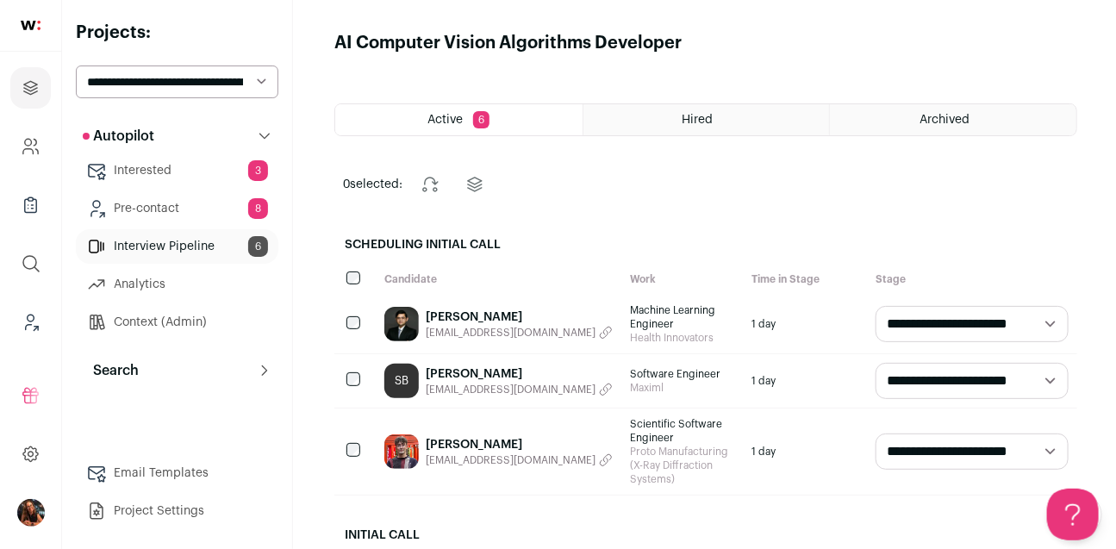
click at [180, 170] on link "Interested 3" at bounding box center [177, 170] width 202 height 34
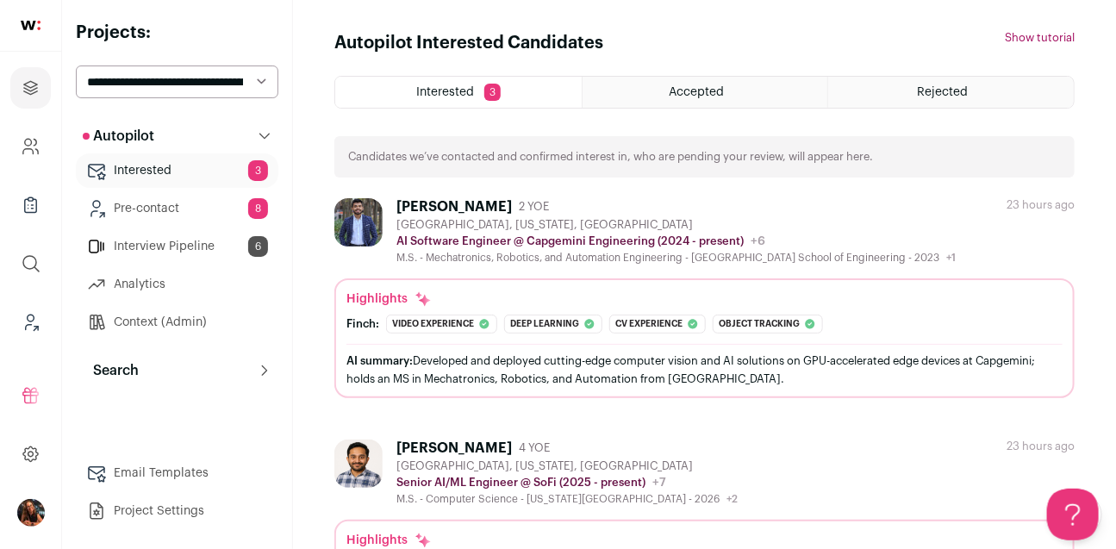
click at [911, 97] on div "Rejected" at bounding box center [951, 92] width 246 height 31
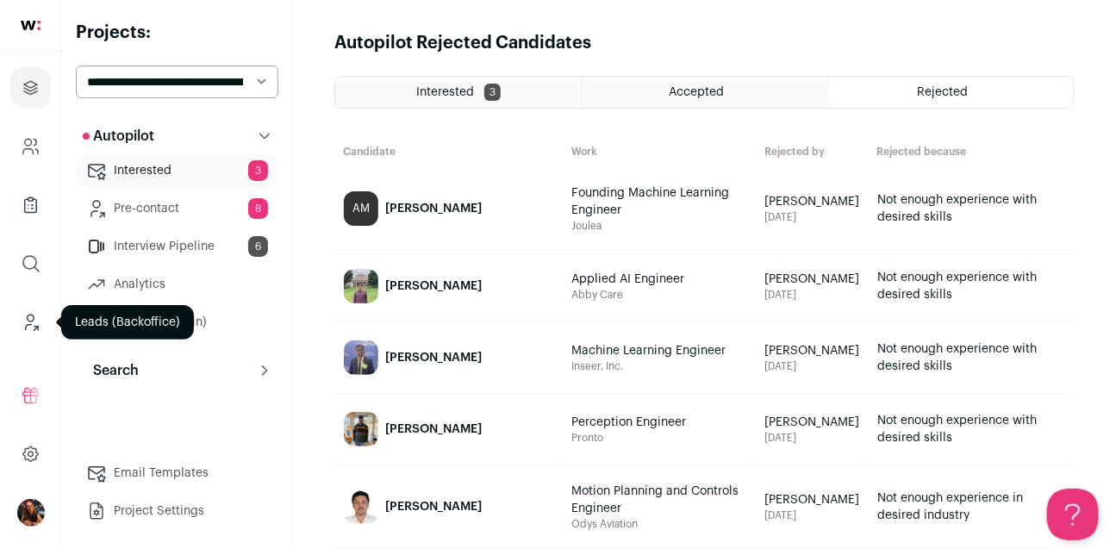
click at [27, 325] on icon "Leads (Backoffice)" at bounding box center [29, 327] width 6 height 5
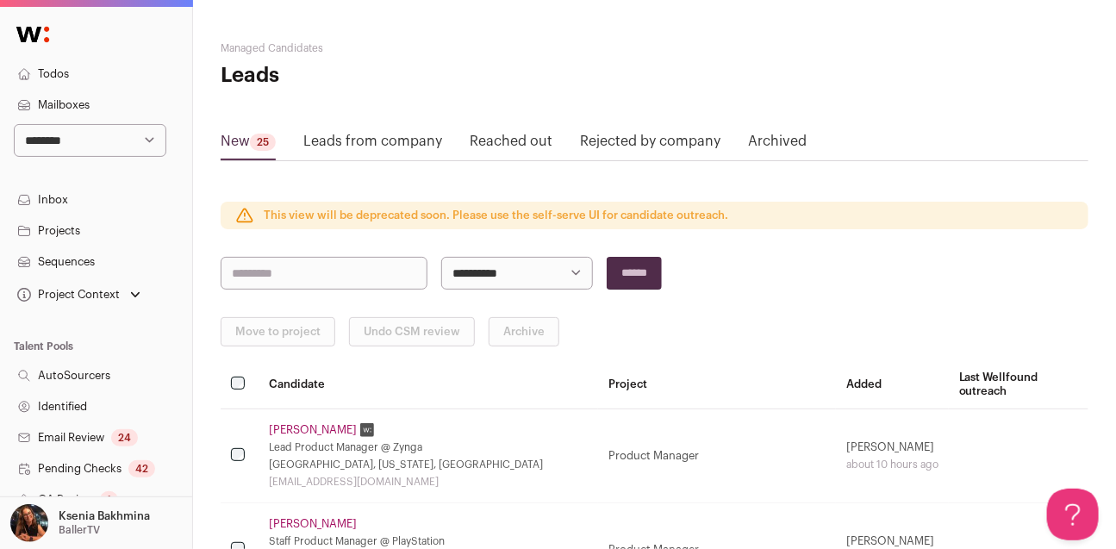
click at [69, 225] on link "Projects" at bounding box center [96, 230] width 192 height 31
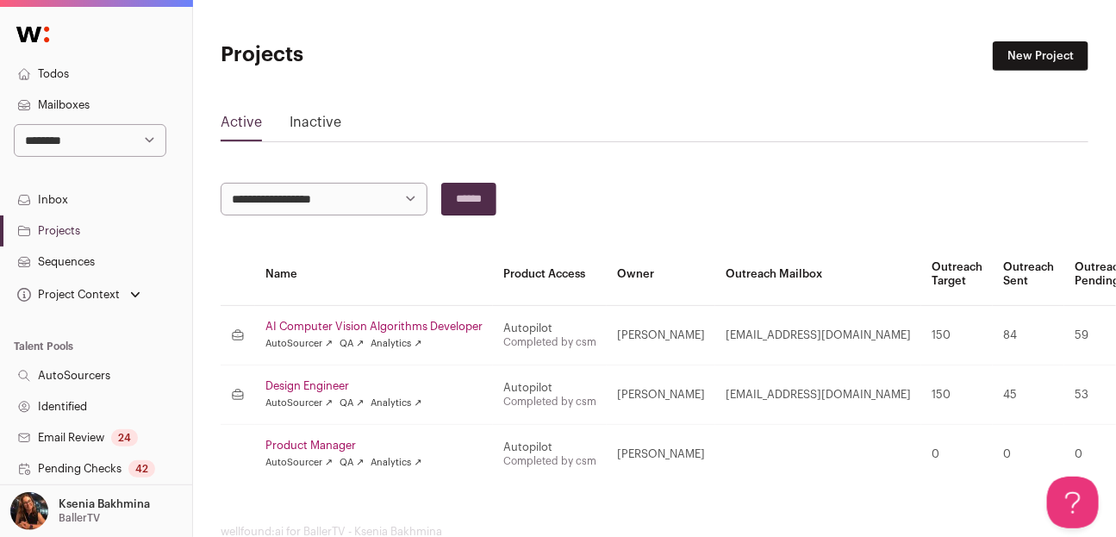
click at [374, 323] on link "AI Computer Vision Algorithms Developer" at bounding box center [373, 327] width 217 height 14
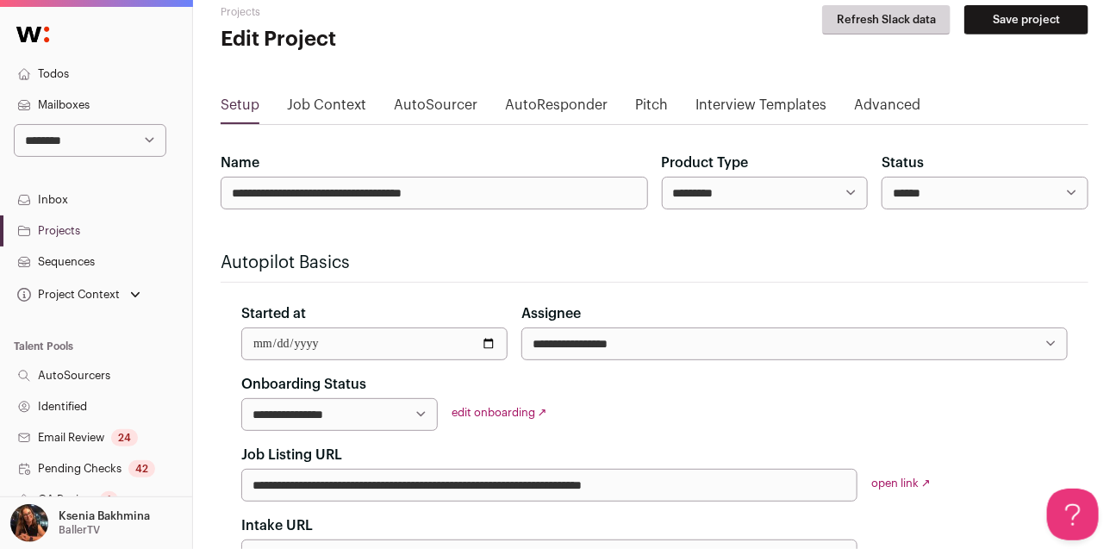
scroll to position [115, 0]
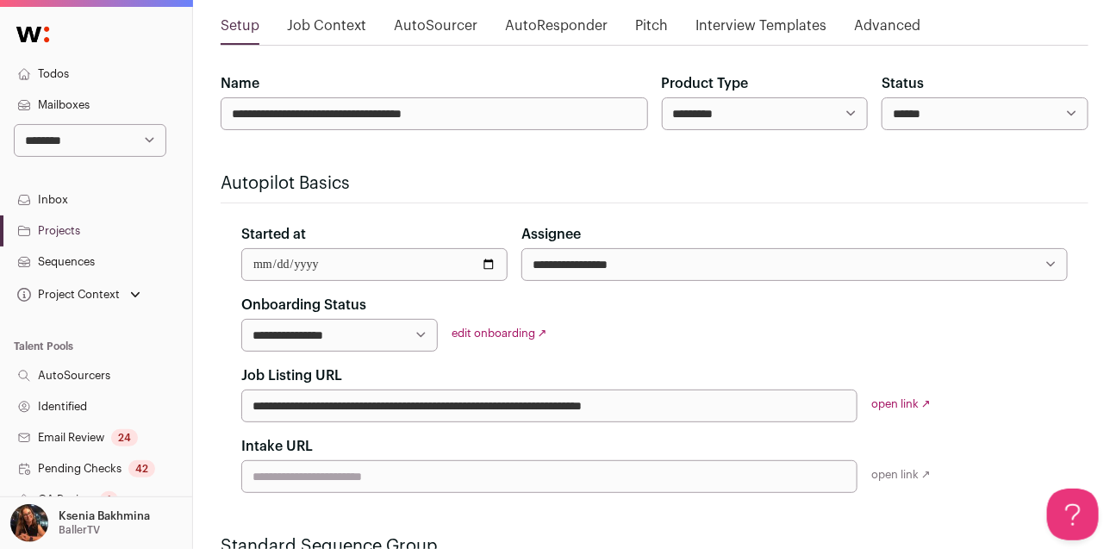
click at [915, 402] on link "open link ↗" at bounding box center [900, 403] width 59 height 11
click at [64, 233] on link "Projects" at bounding box center [96, 230] width 192 height 31
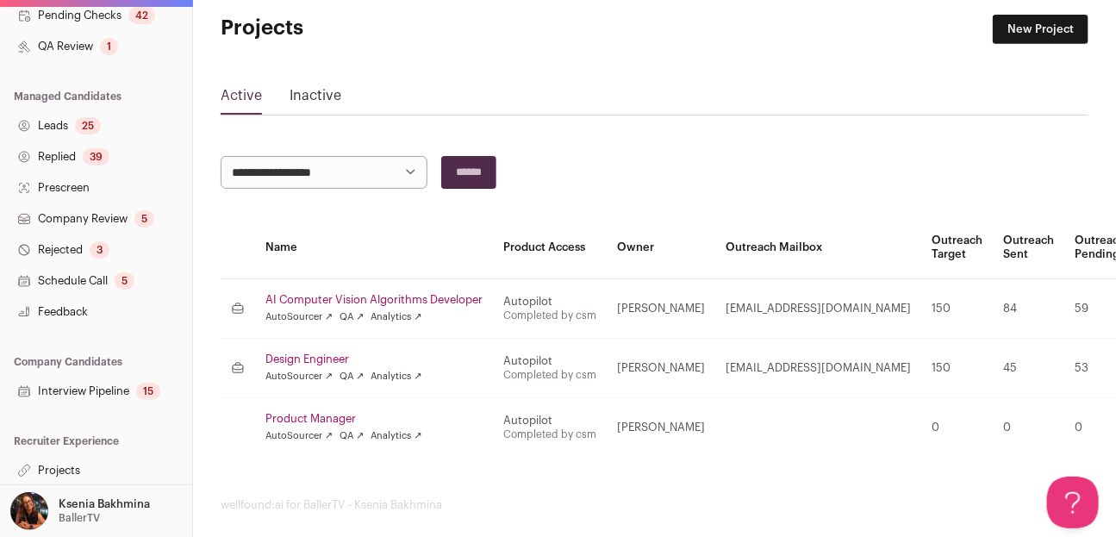
scroll to position [41, 0]
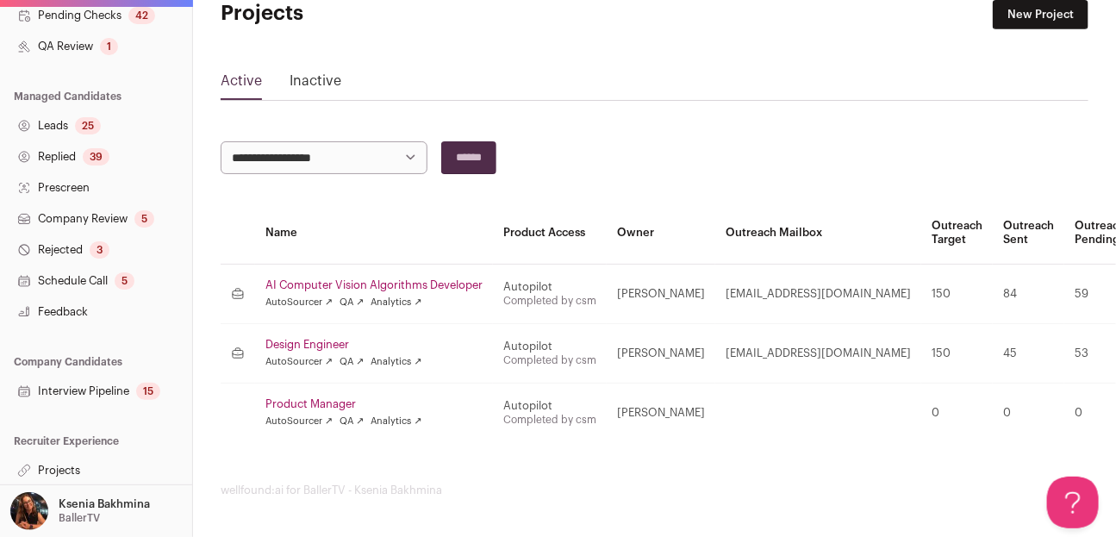
click at [65, 469] on link "Projects" at bounding box center [96, 470] width 192 height 31
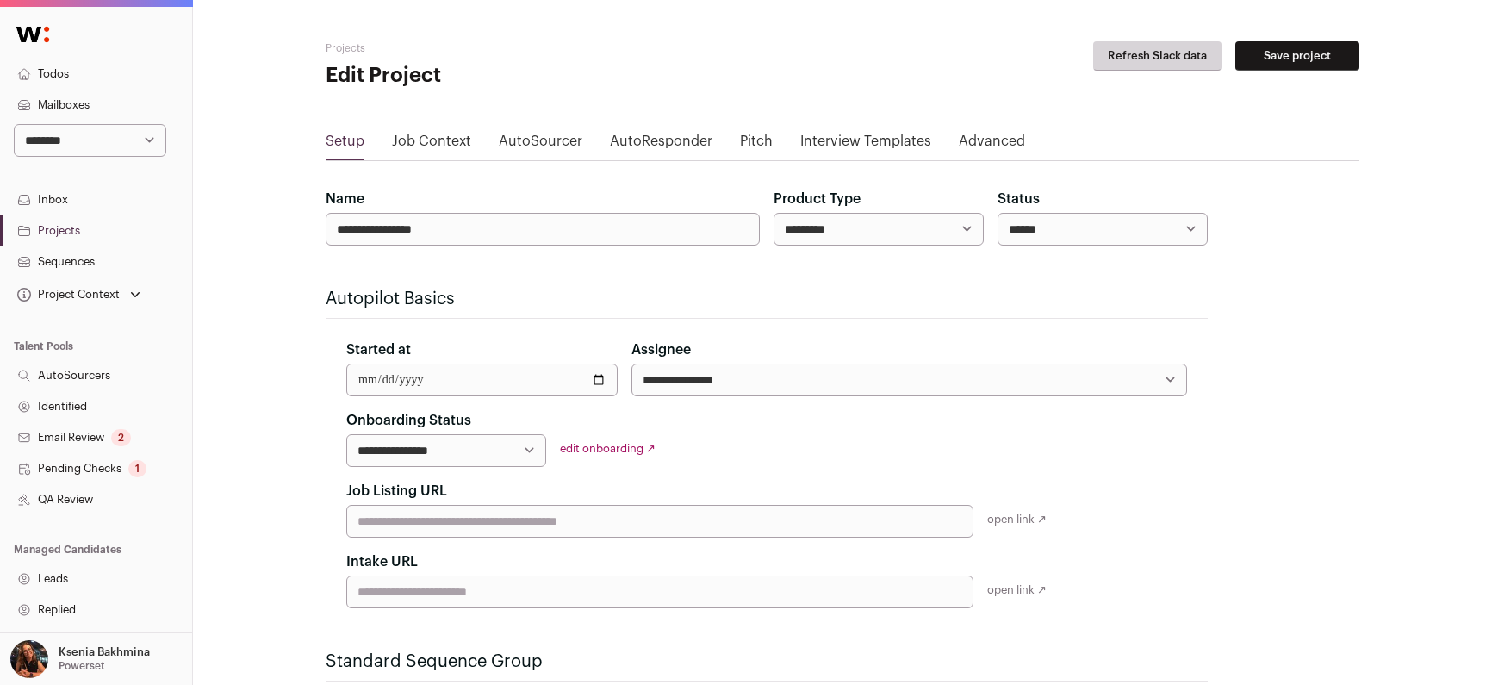
scroll to position [613, 0]
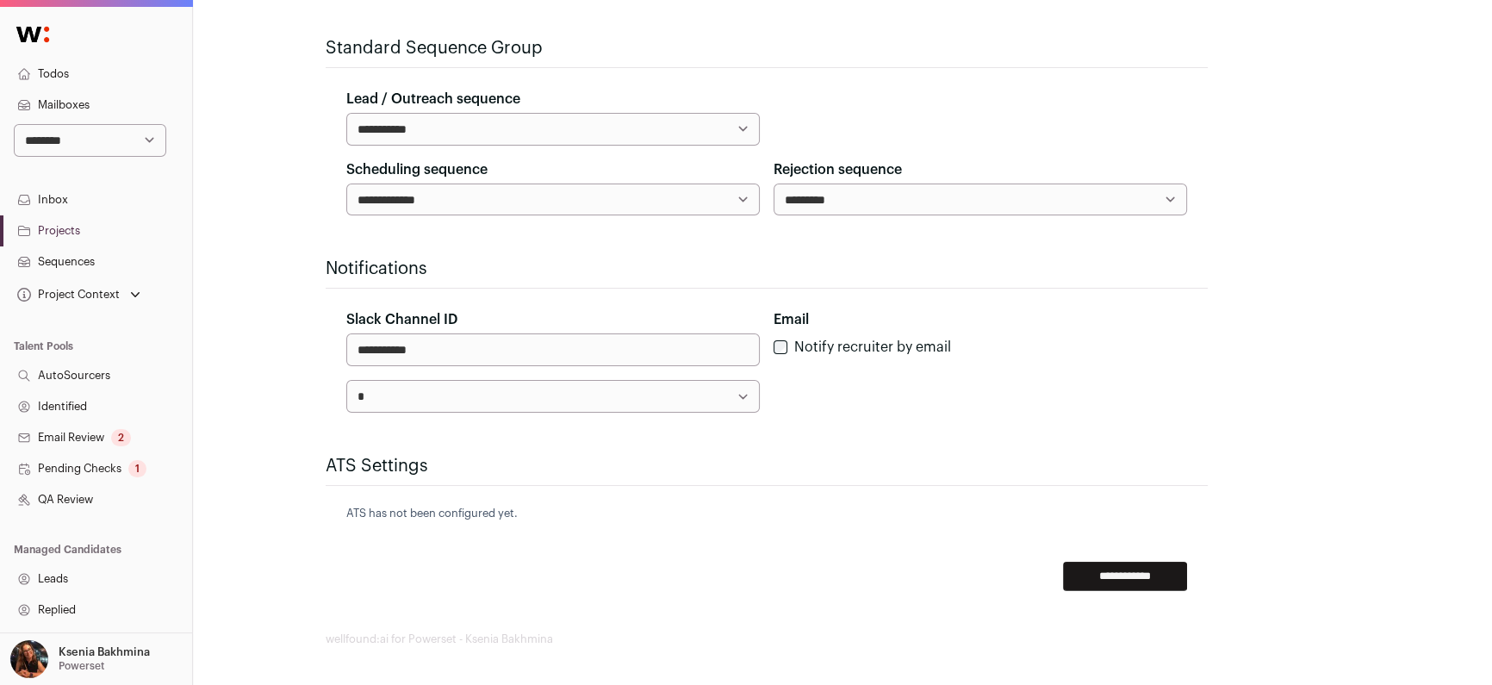
click at [73, 201] on link "Inbox" at bounding box center [96, 199] width 192 height 31
